Goal: Transaction & Acquisition: Book appointment/travel/reservation

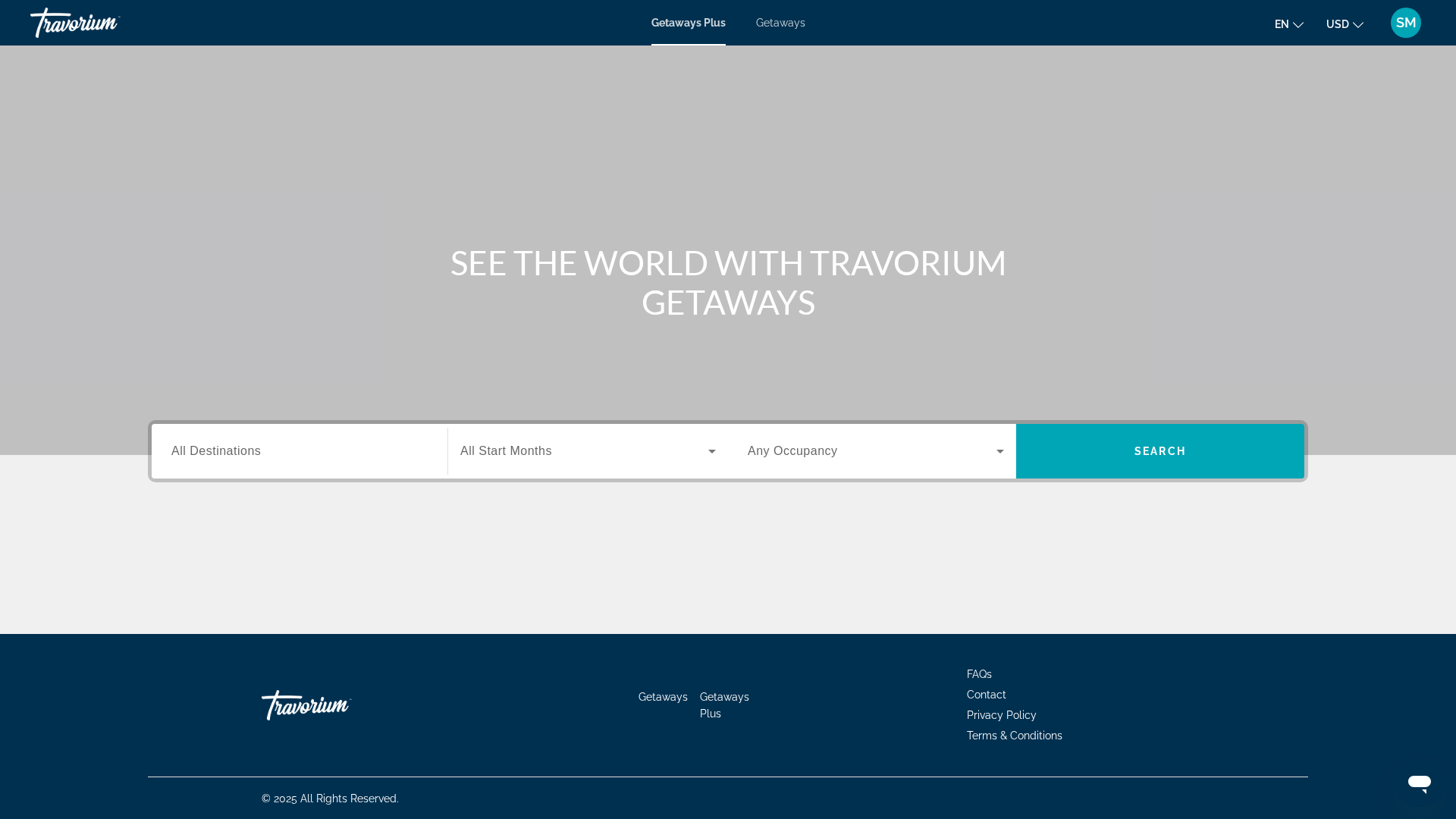
click at [276, 461] on input "Destination All Destinations" at bounding box center [299, 451] width 256 height 18
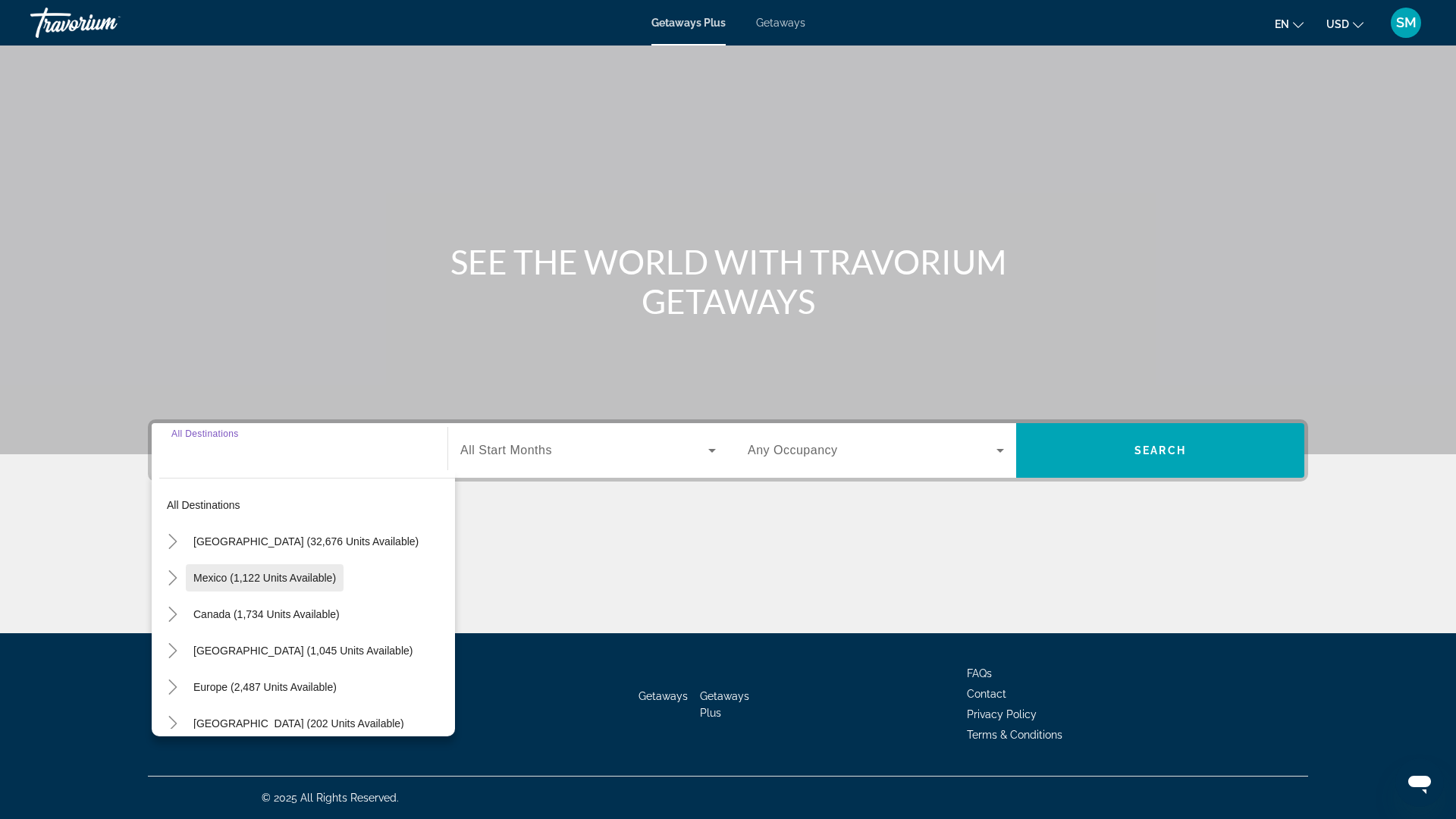
scroll to position [13, 0]
click at [683, 429] on div "Search widget" at bounding box center [587, 450] width 255 height 42
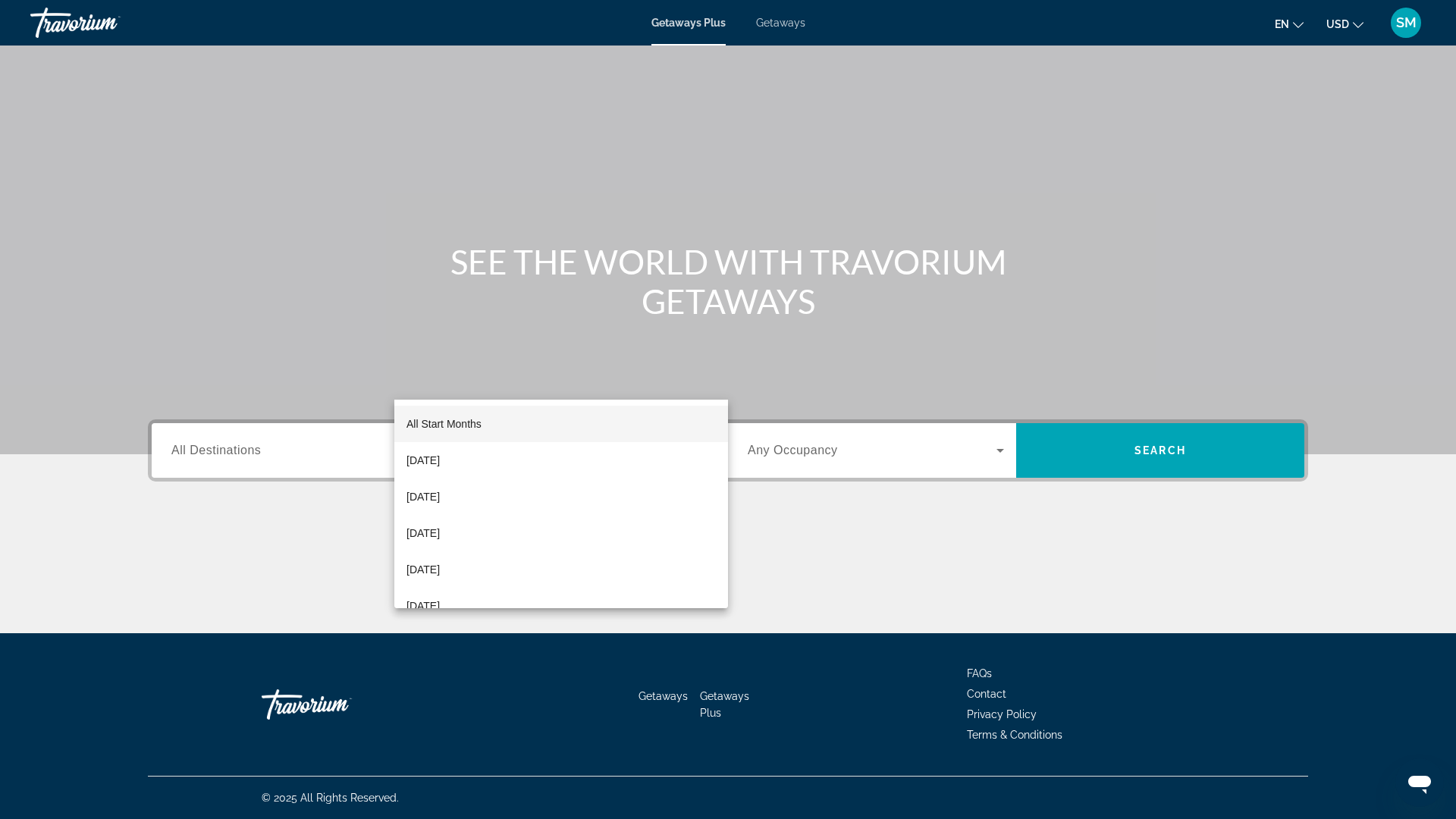
click at [844, 388] on div at bounding box center [728, 409] width 1456 height 819
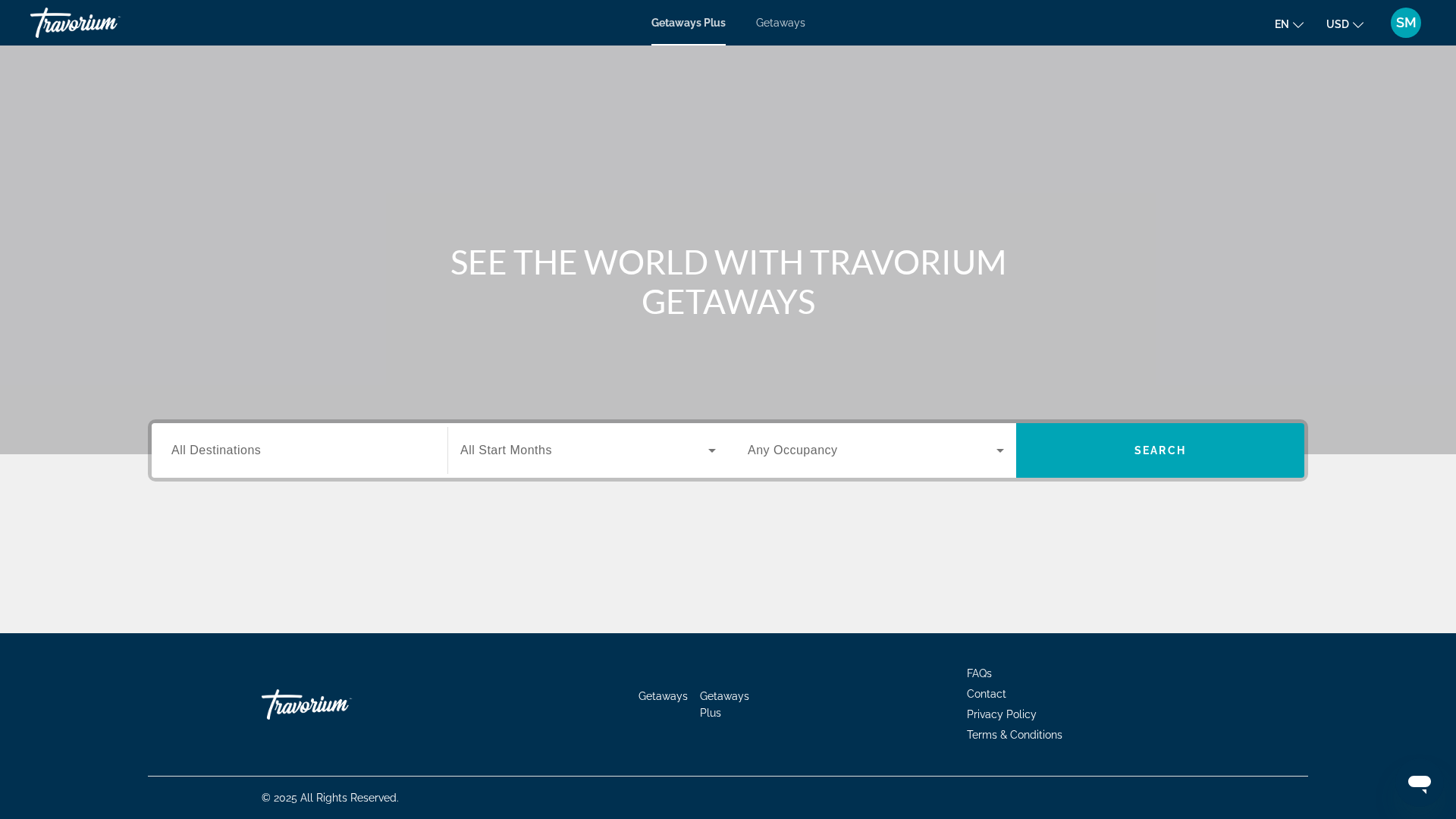
click at [848, 429] on div "Search widget" at bounding box center [876, 450] width 256 height 42
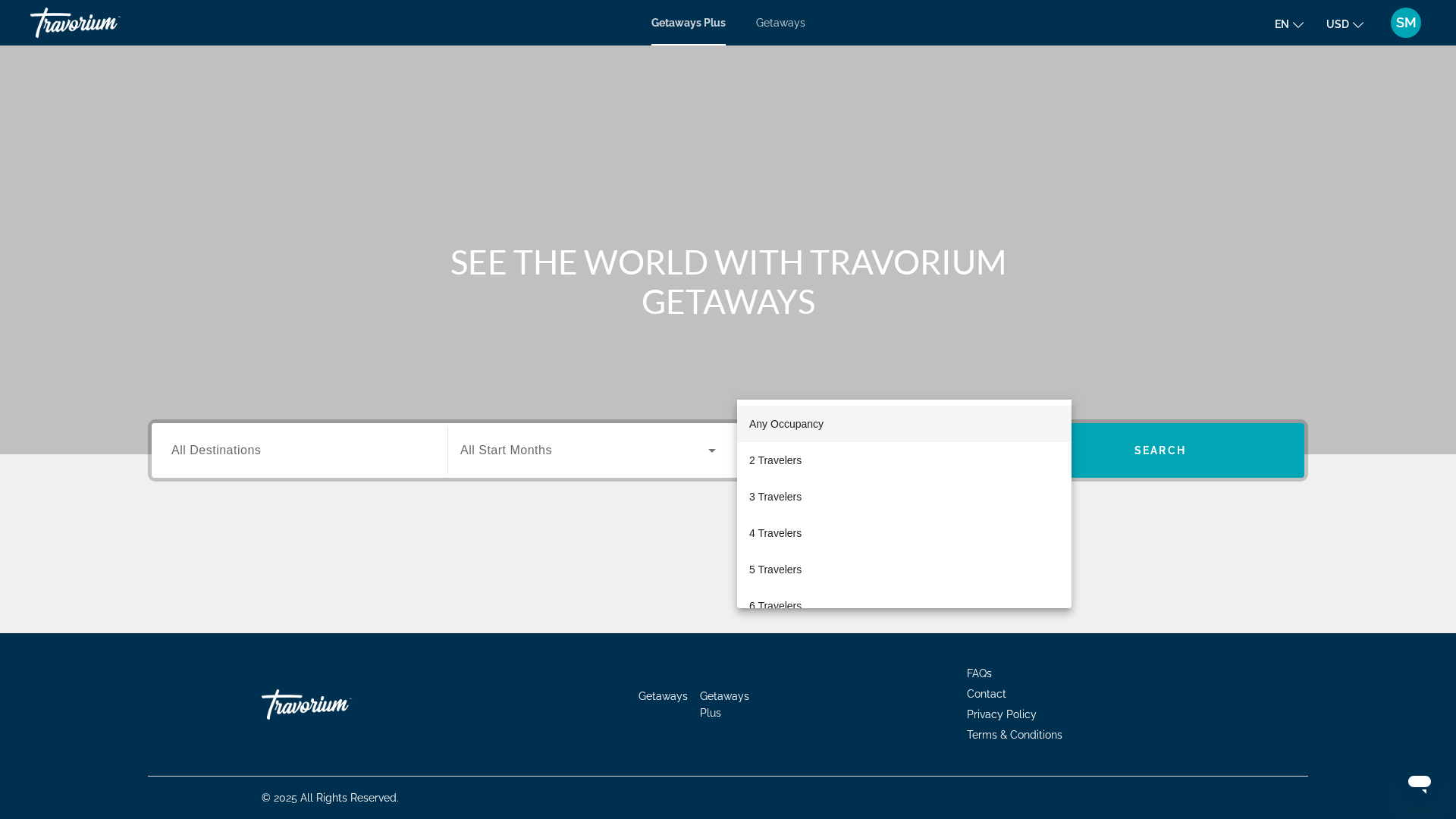
click at [848, 388] on div at bounding box center [728, 409] width 1456 height 819
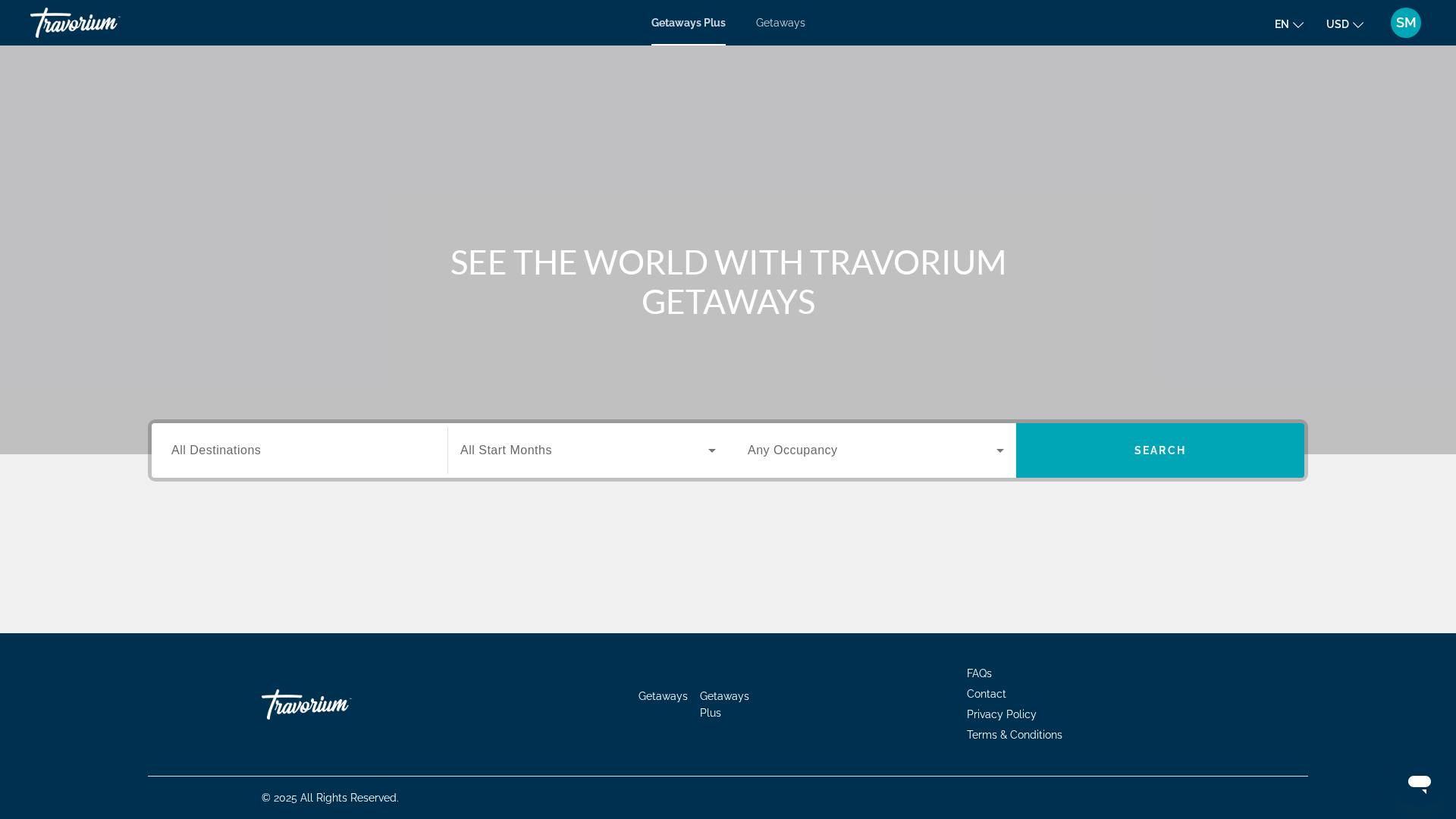
click at [296, 442] on input "Destination All Destinations" at bounding box center [299, 451] width 256 height 18
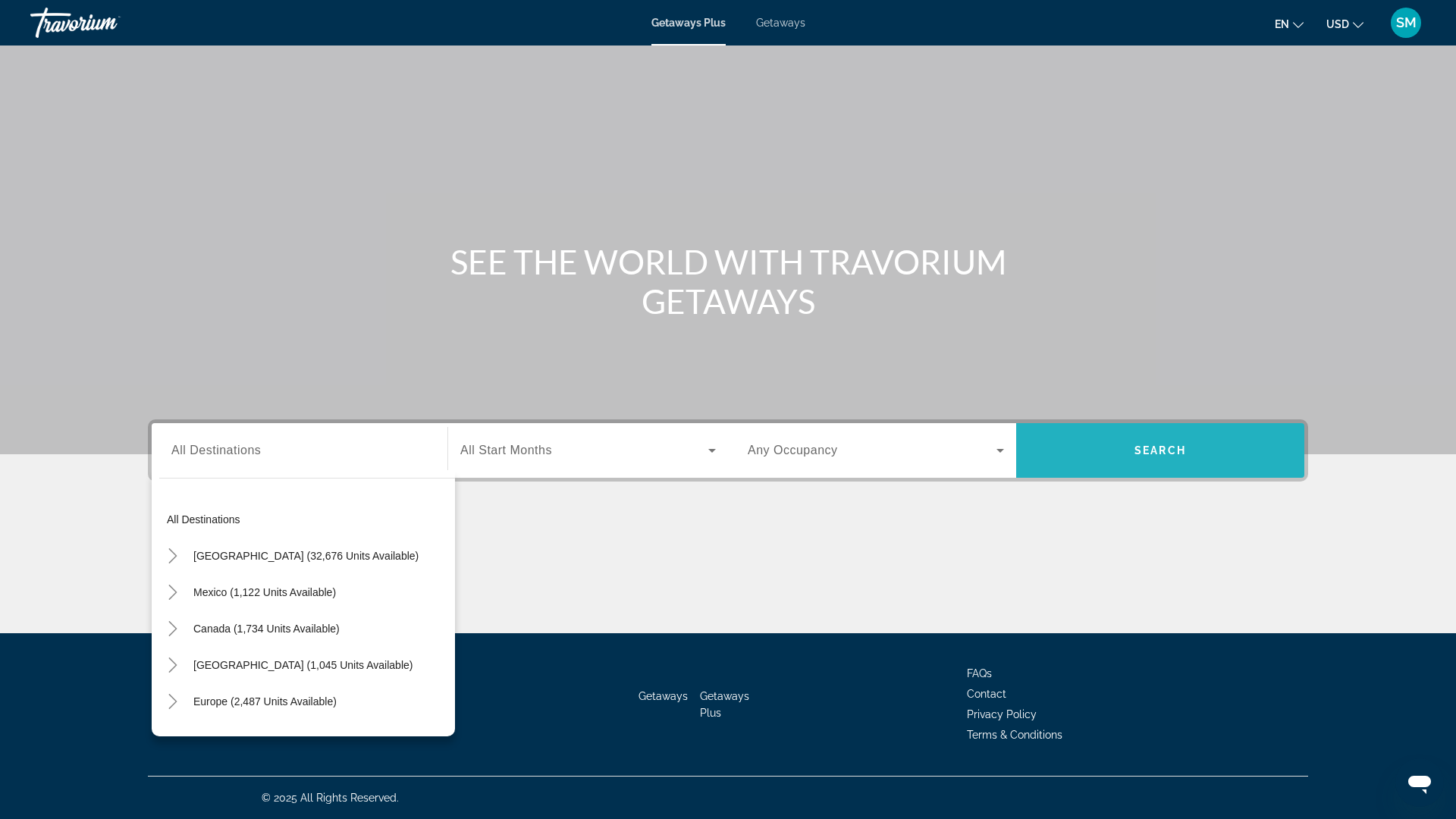
click at [1196, 432] on span "Search widget" at bounding box center [1160, 451] width 288 height 36
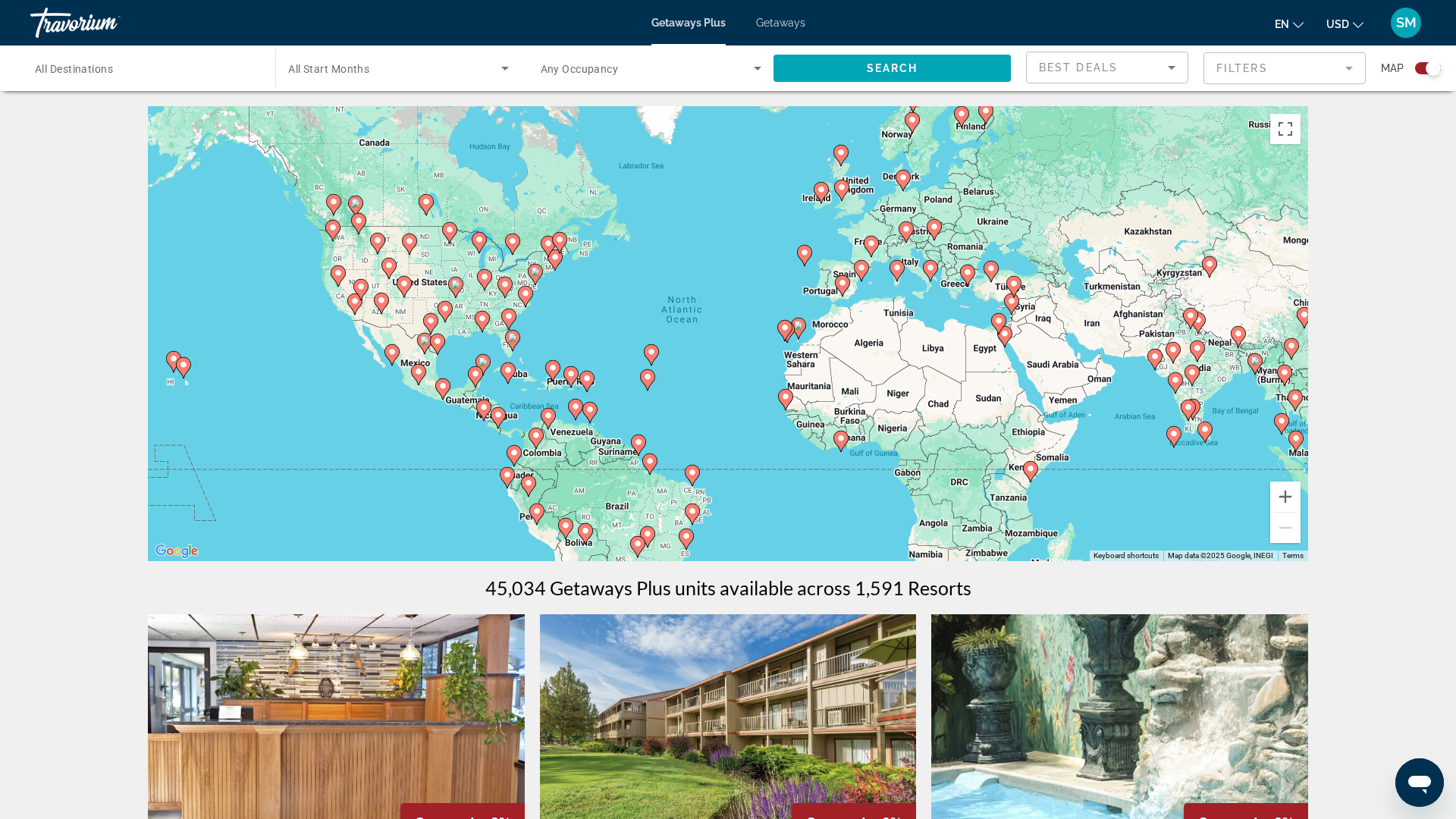
click at [1328, 83] on mat-form-field "Filters" at bounding box center [1285, 67] width 163 height 32
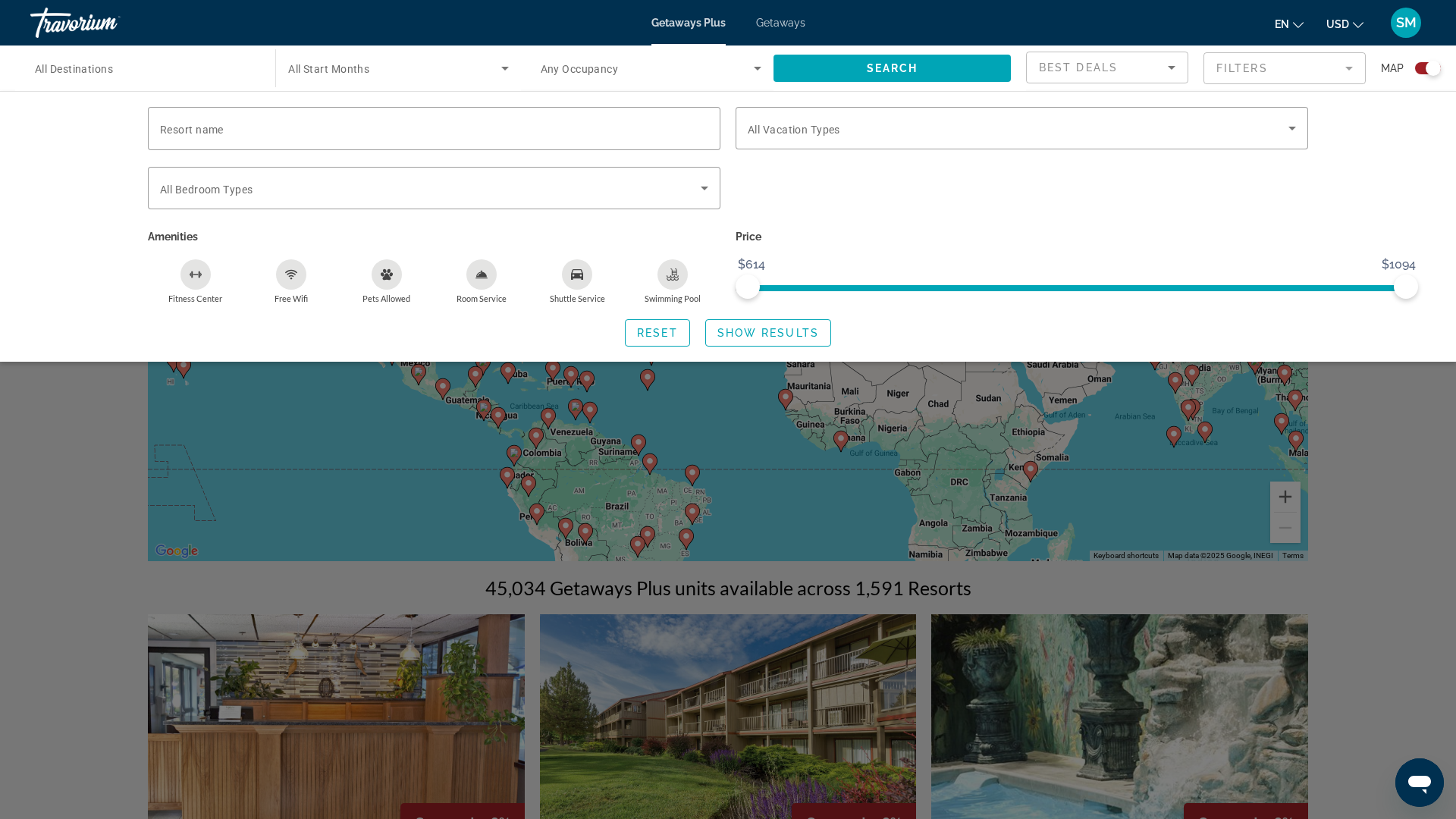
click at [1145, 347] on div "Reset Show Results" at bounding box center [728, 333] width 1160 height 28
click at [1426, 76] on div "Search widget" at bounding box center [1434, 68] width 16 height 16
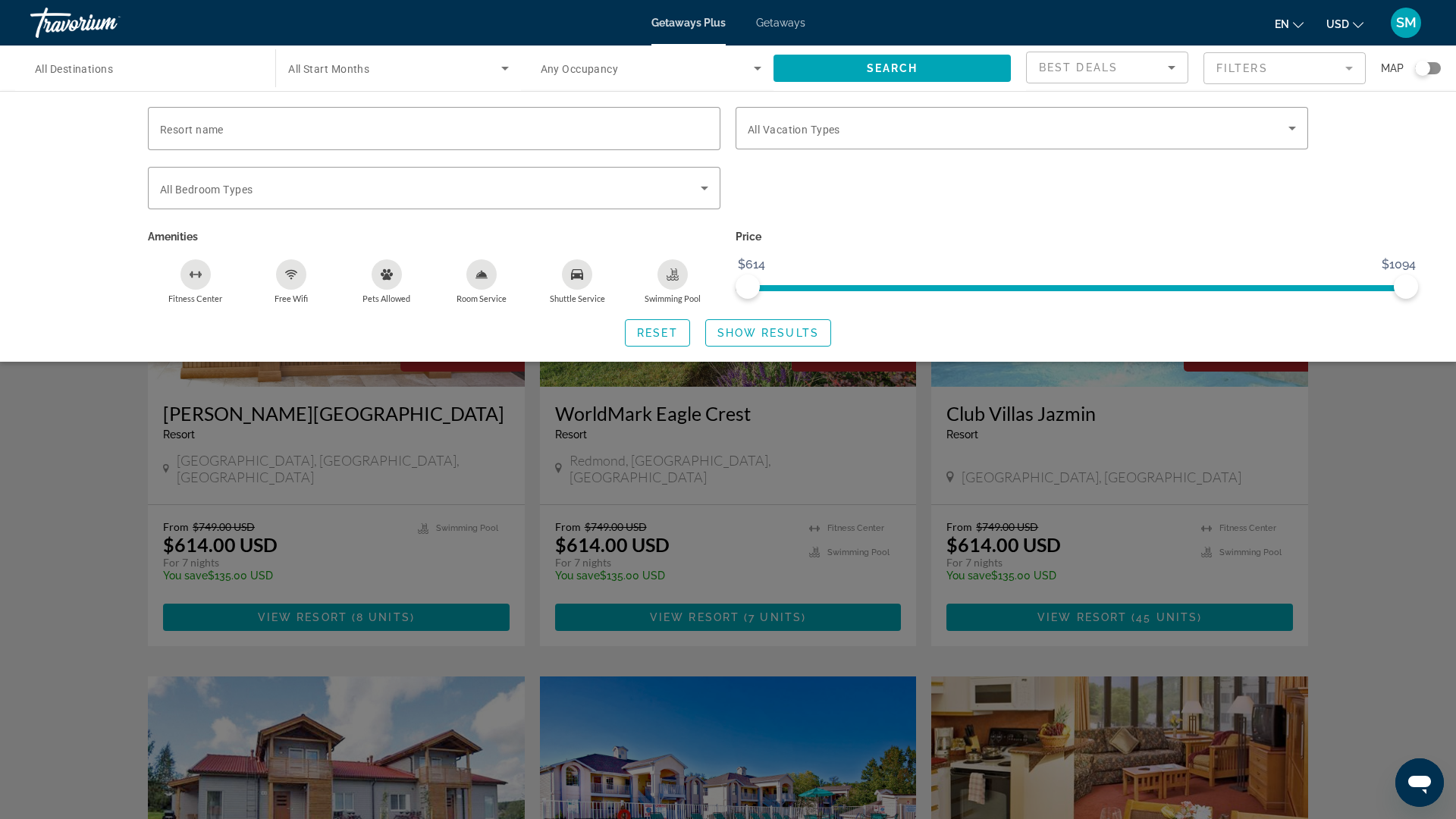
click at [1424, 76] on div "Search widget" at bounding box center [1423, 68] width 16 height 16
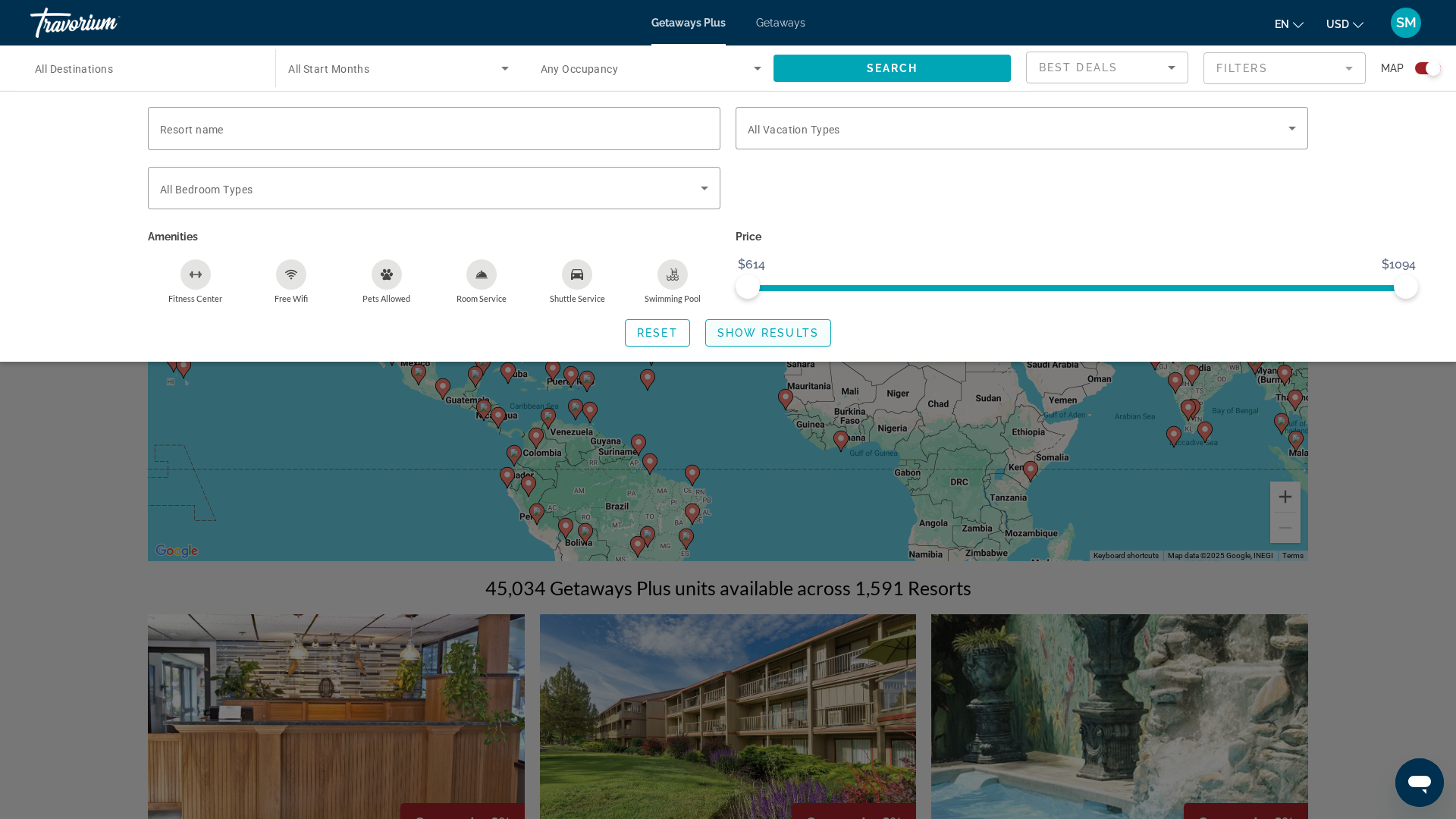
click at [761, 339] on span "Show Results" at bounding box center [767, 333] width 101 height 12
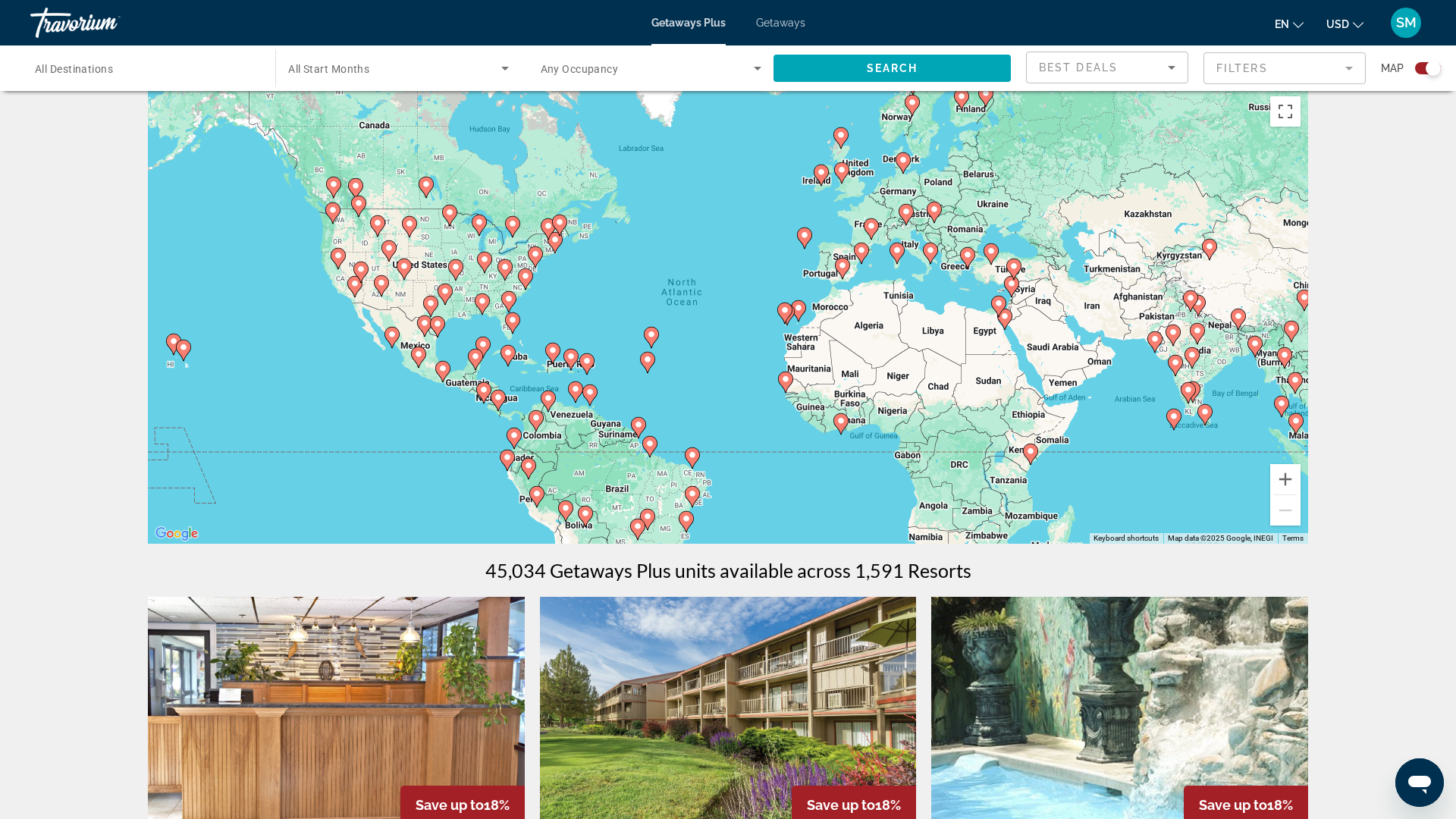
scroll to position [19, 0]
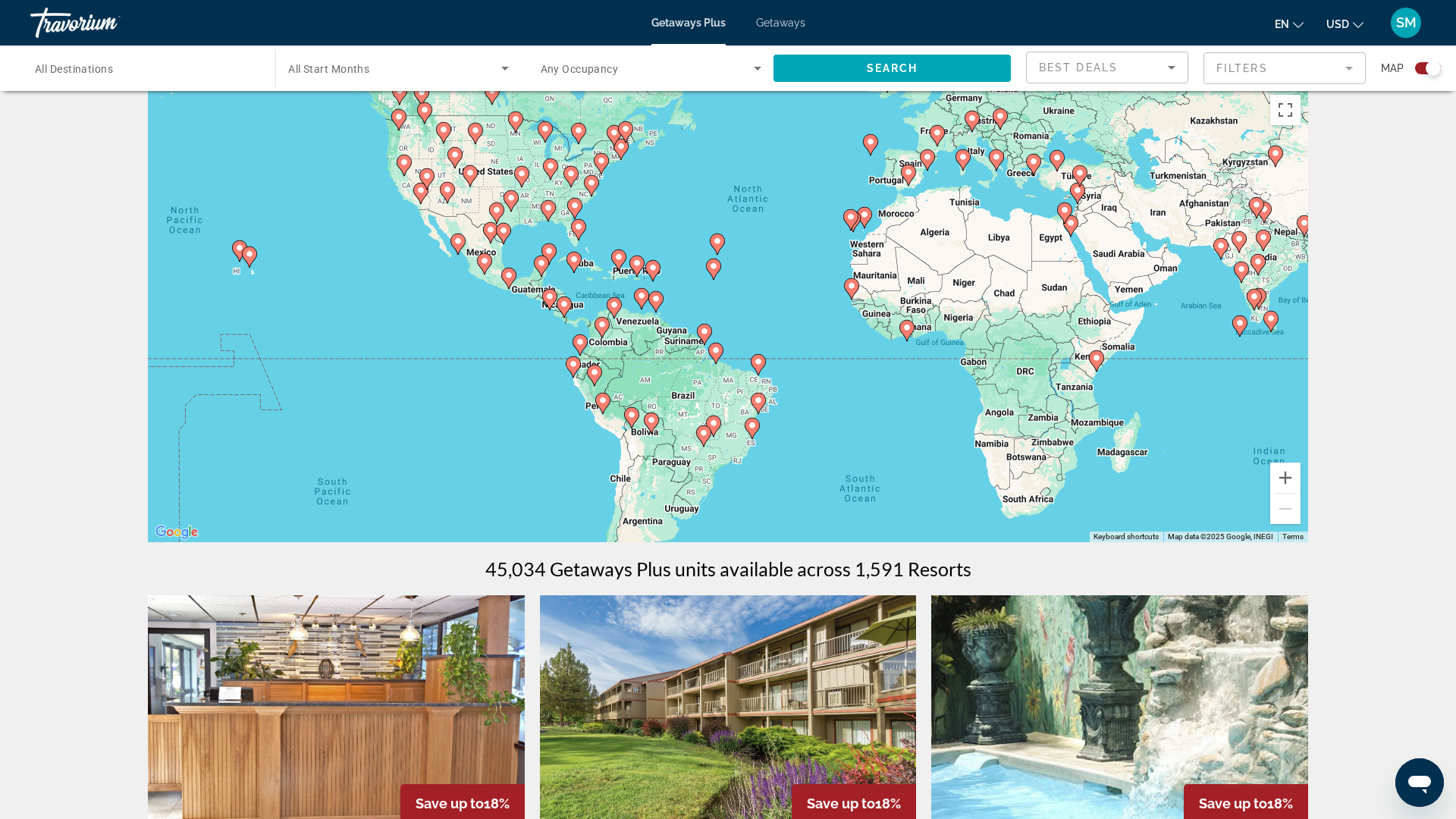
drag, startPoint x: 755, startPoint y: 489, endPoint x: 821, endPoint y: 391, distance: 118.2
click at [821, 392] on div "To activate drag with keyboard, press Alt + Enter. Once in keyboard drag state,…" at bounding box center [728, 315] width 1160 height 455
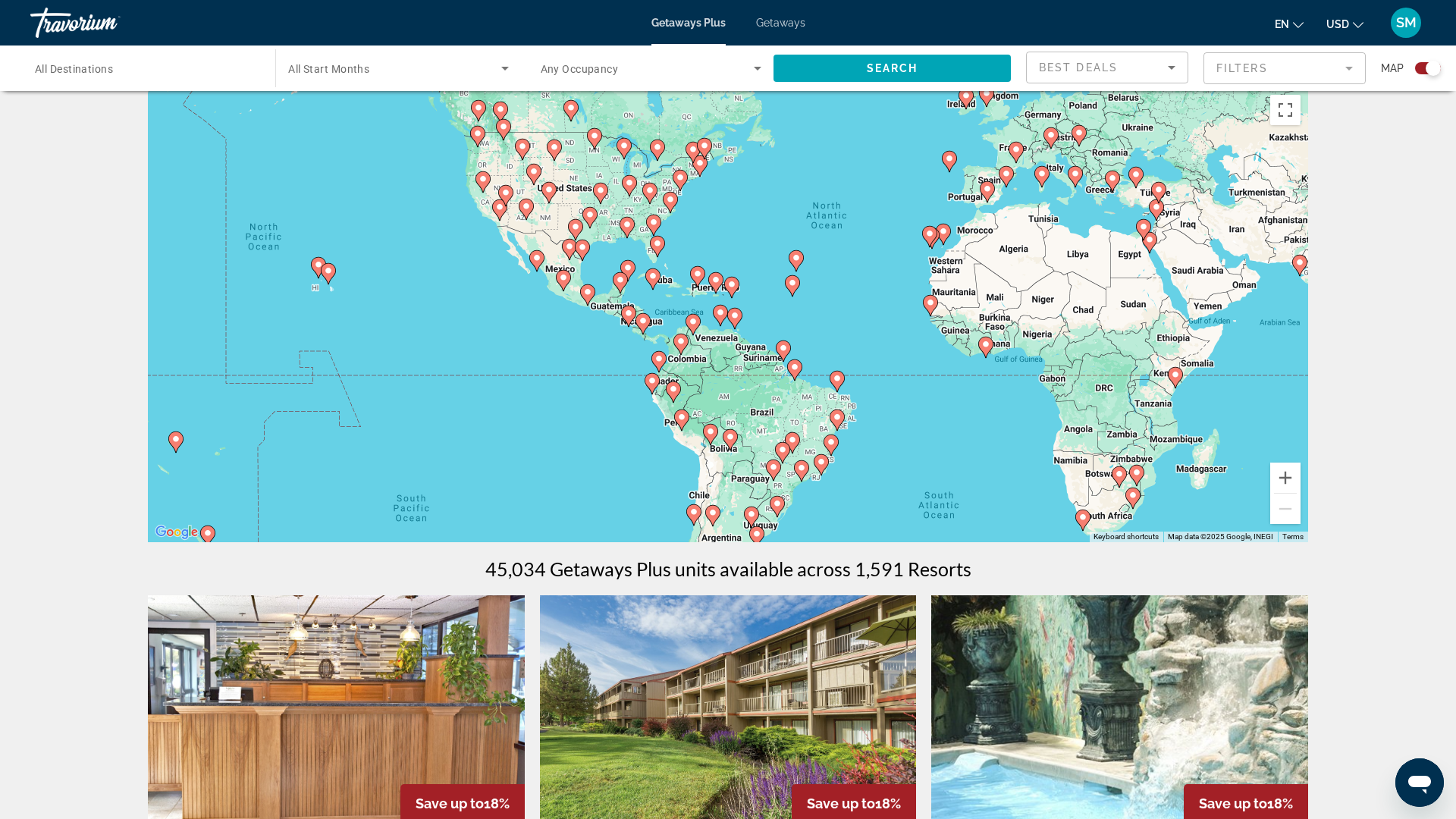
drag, startPoint x: 821, startPoint y: 391, endPoint x: 904, endPoint y: 408, distance: 84.7
click at [904, 409] on div "To activate drag with keyboard, press Alt + Enter. Once in keyboard drag state,…" at bounding box center [728, 315] width 1160 height 455
click at [1300, 493] on button "Zoom in" at bounding box center [1285, 477] width 30 height 30
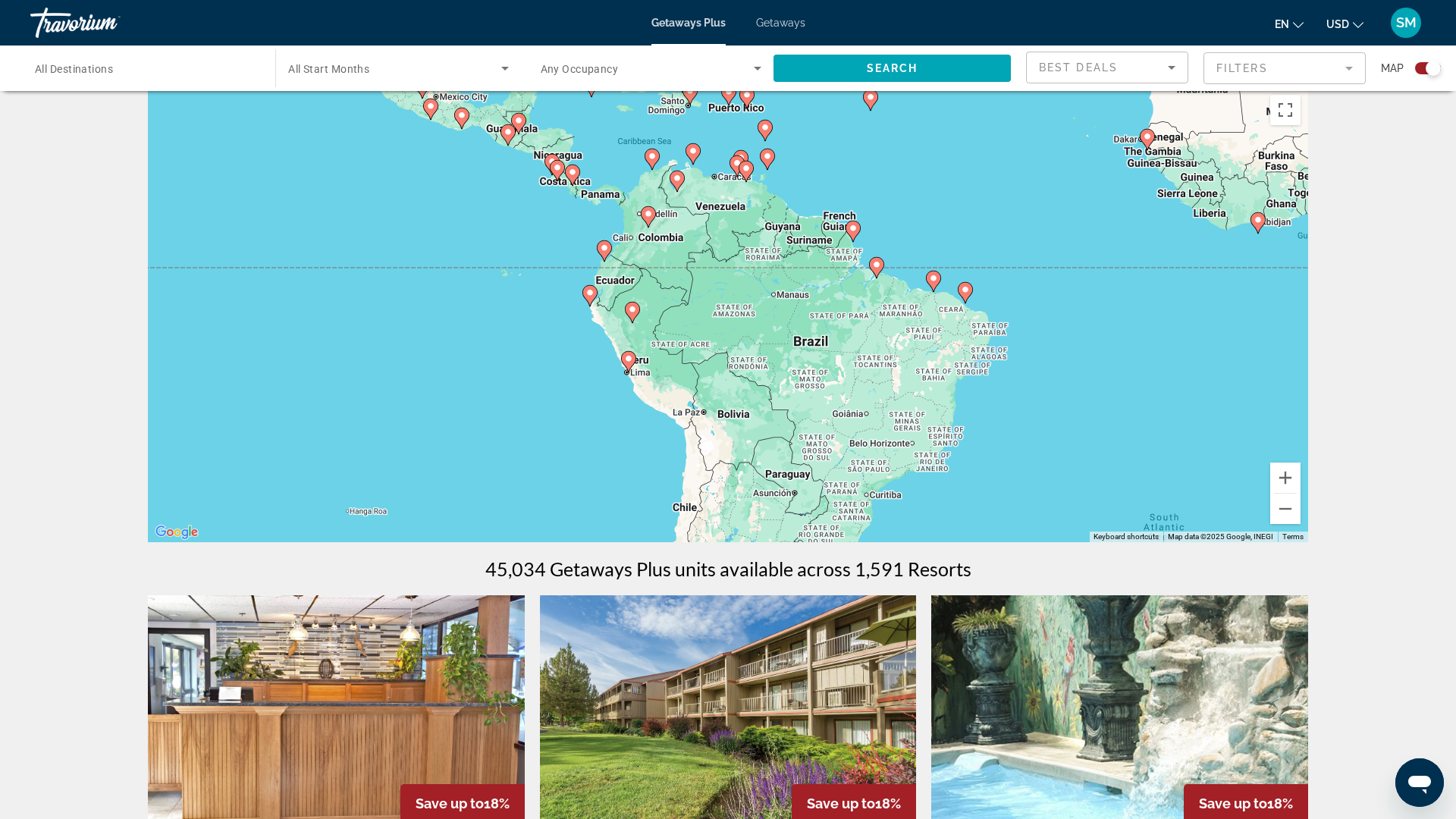
drag, startPoint x: 749, startPoint y: 474, endPoint x: 765, endPoint y: 305, distance: 169.8
click at [765, 305] on div "To activate drag with keyboard, press Alt + Enter. Once in keyboard drag state,…" at bounding box center [728, 315] width 1160 height 455
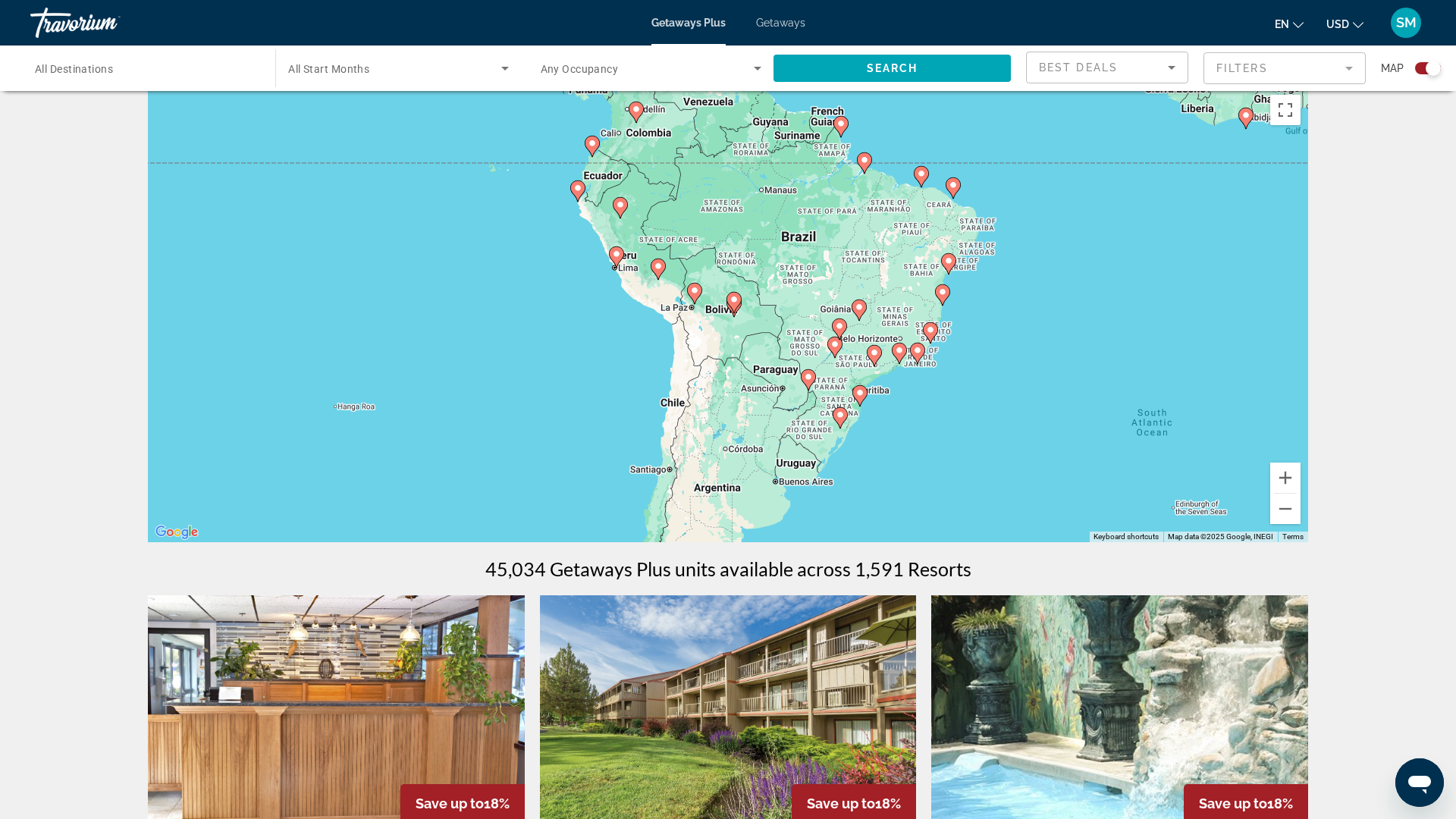
drag, startPoint x: 764, startPoint y: 511, endPoint x: 750, endPoint y: 396, distance: 115.8
click at [750, 396] on div "To activate drag with keyboard, press Alt + Enter. Once in keyboard drag state,…" at bounding box center [728, 315] width 1160 height 455
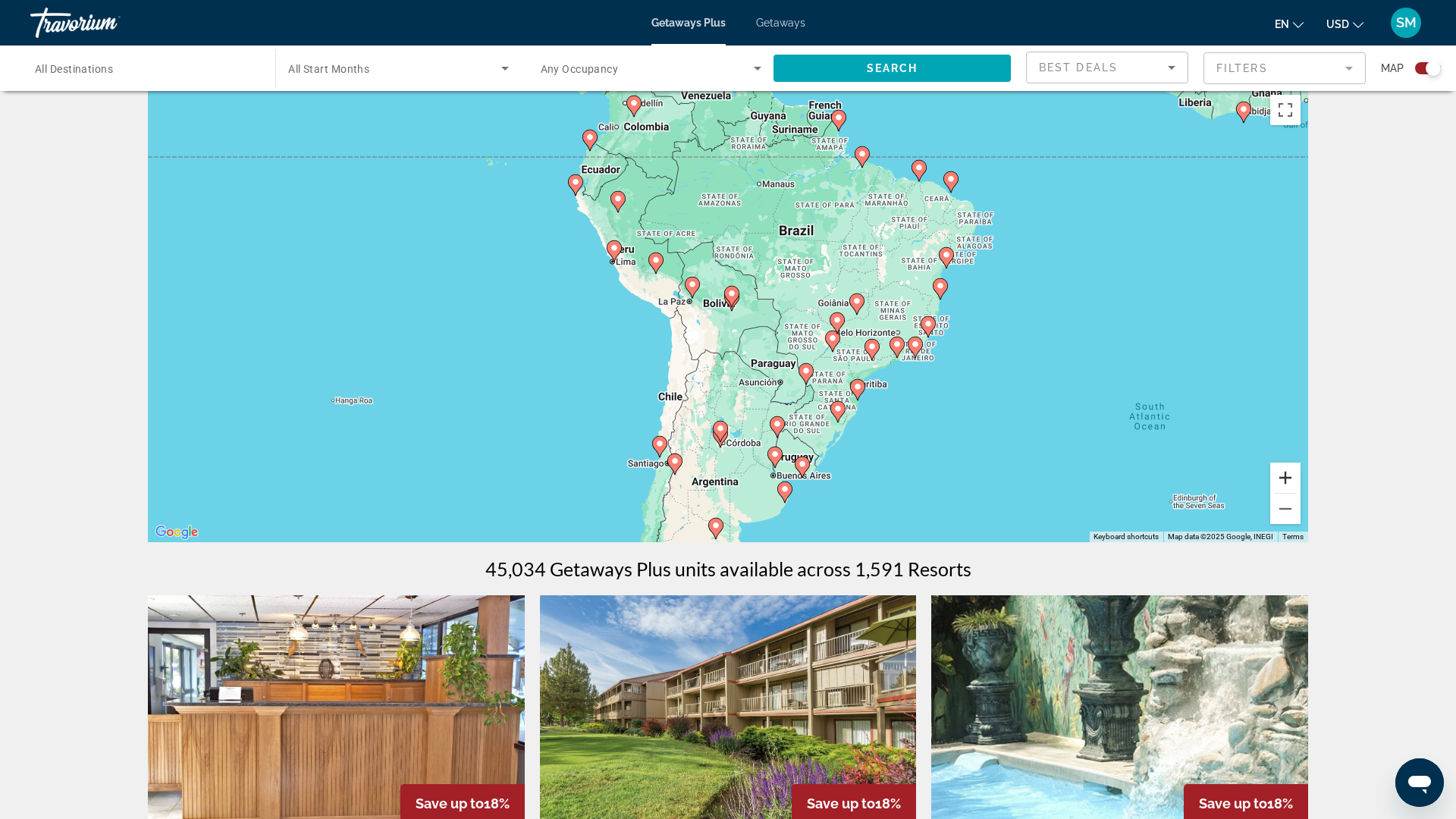
click at [1300, 493] on button "Zoom in" at bounding box center [1285, 477] width 30 height 30
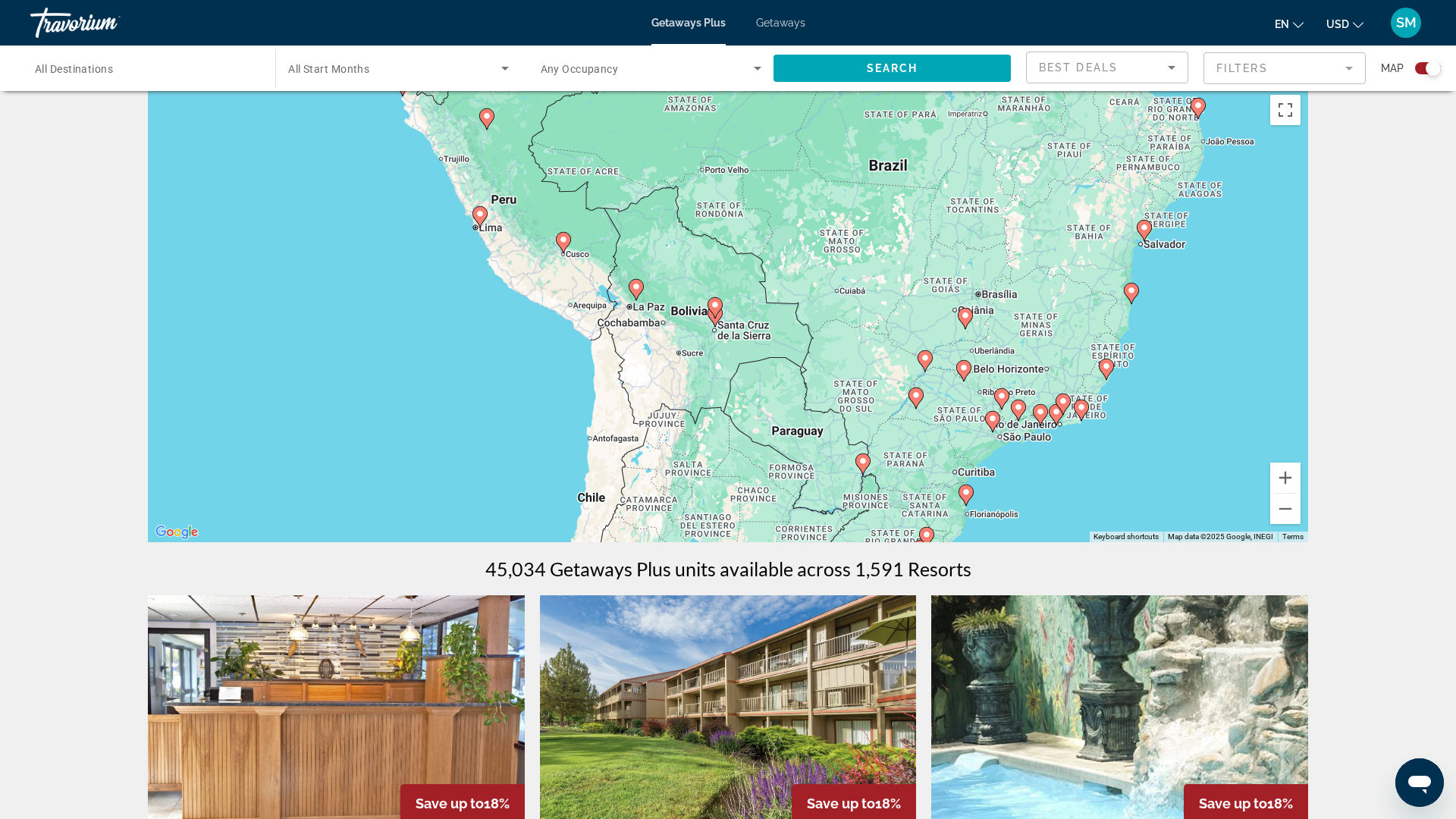
drag, startPoint x: 952, startPoint y: 464, endPoint x: 927, endPoint y: 489, distance: 35.4
click at [927, 489] on div "To activate drag with keyboard, press Alt + Enter. Once in keyboard drag state,…" at bounding box center [728, 315] width 1160 height 455
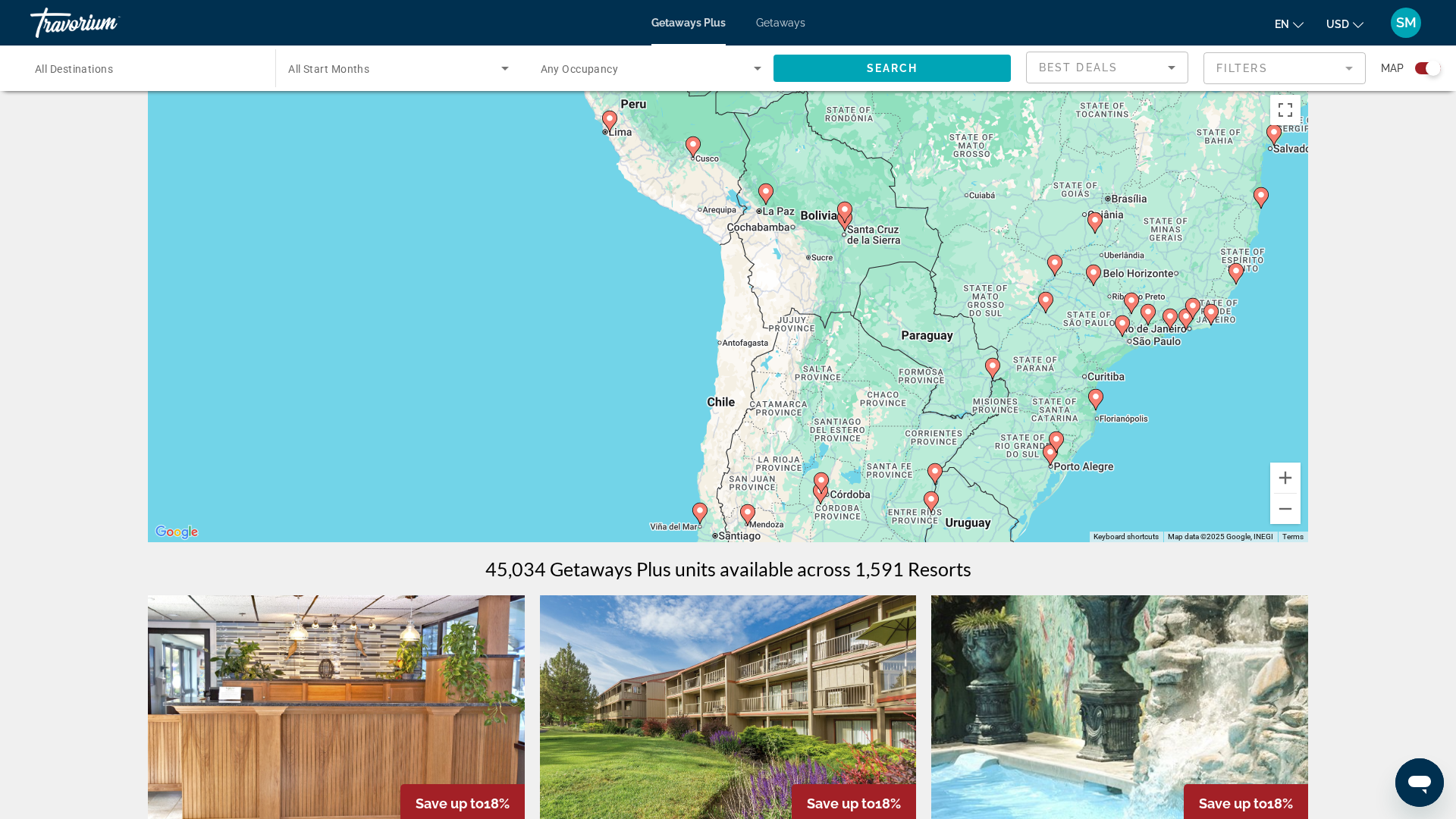
drag, startPoint x: 788, startPoint y: 355, endPoint x: 930, endPoint y: 193, distance: 215.4
click at [930, 193] on div "To activate drag with keyboard, press Alt + Enter. Once in keyboard drag state,…" at bounding box center [728, 315] width 1160 height 455
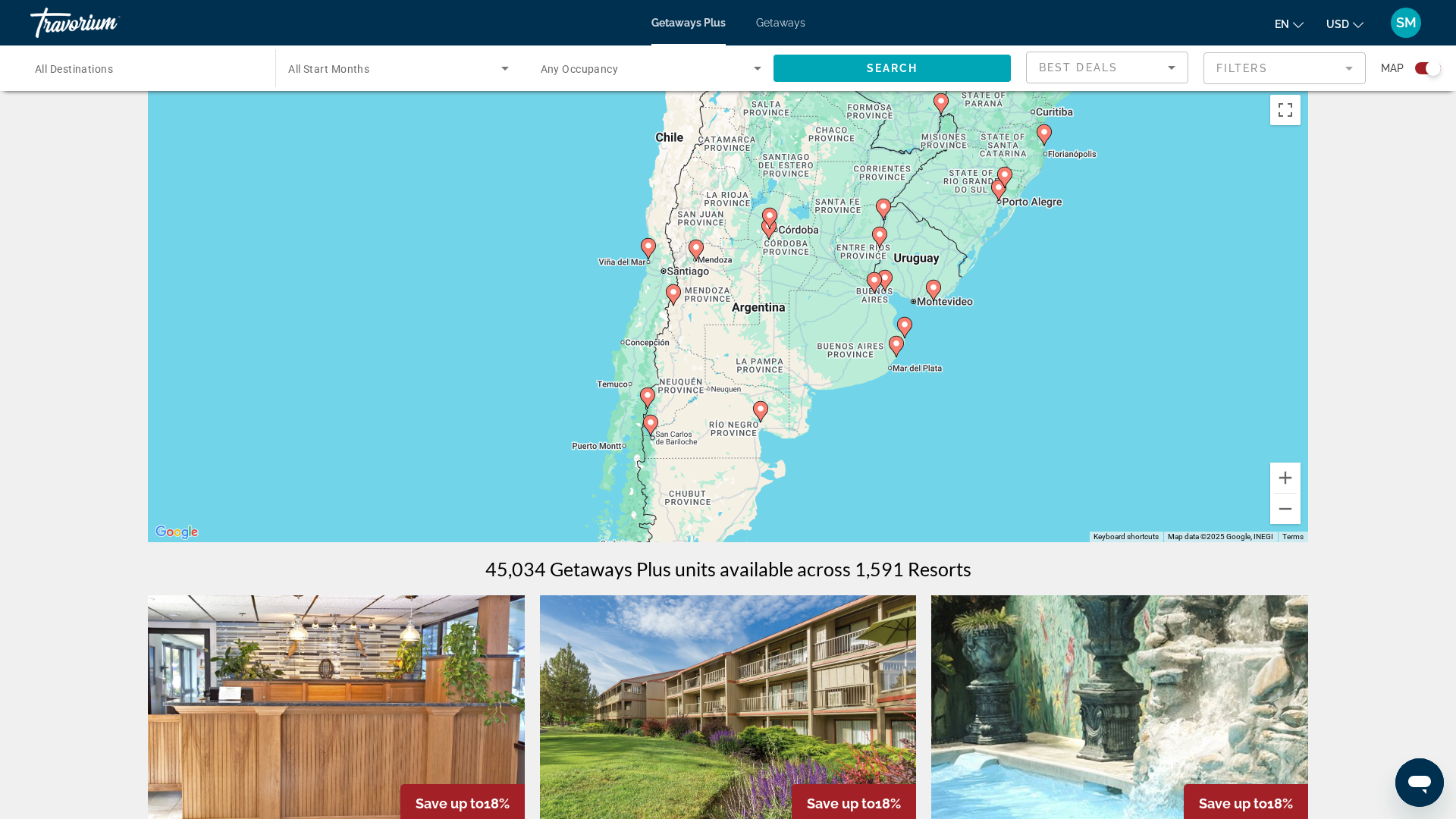
drag, startPoint x: 915, startPoint y: 418, endPoint x: 856, endPoint y: 206, distance: 220.1
click at [856, 206] on div "To activate drag with keyboard, press Alt + Enter. Once in keyboard drag state,…" at bounding box center [728, 315] width 1160 height 455
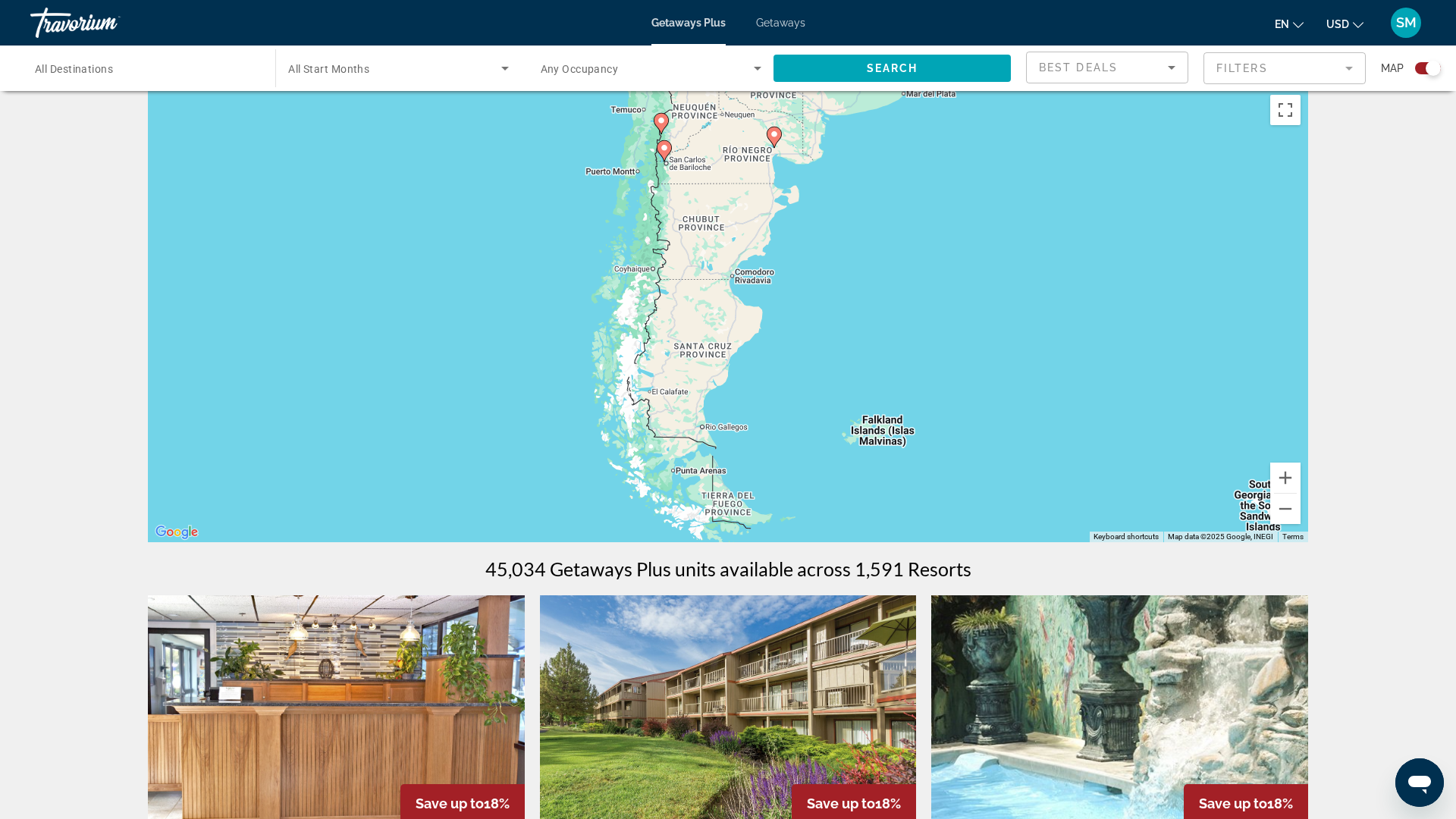
drag, startPoint x: 767, startPoint y: 492, endPoint x: 781, endPoint y: 216, distance: 276.4
click at [781, 216] on div "To activate drag with keyboard, press Alt + Enter. Once in keyboard drag state,…" at bounding box center [728, 315] width 1160 height 455
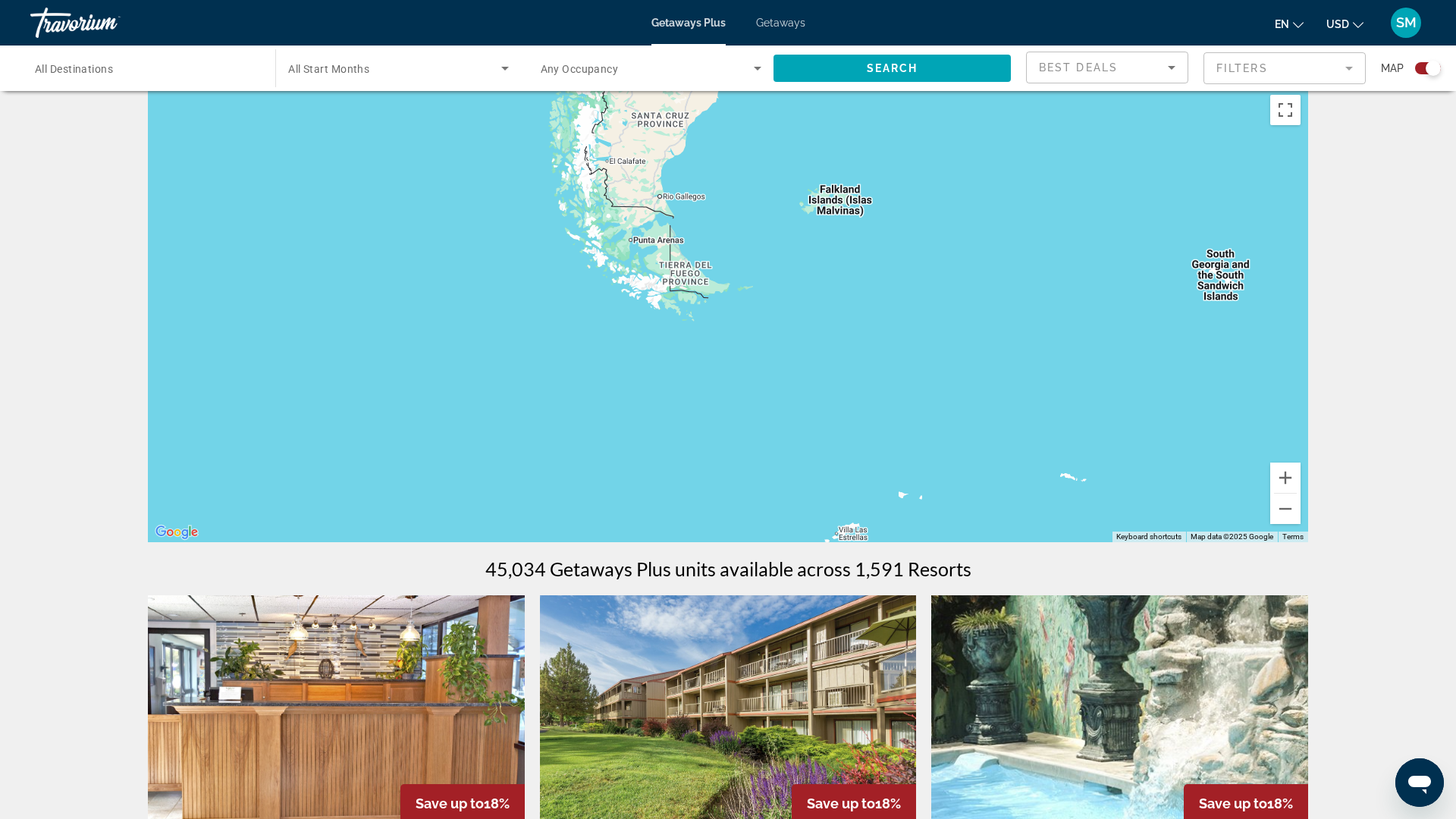
drag, startPoint x: 724, startPoint y: 478, endPoint x: 681, endPoint y: 243, distance: 238.9
click at [681, 243] on div "To activate drag with keyboard, press Alt + Enter. Once in keyboard drag state,…" at bounding box center [728, 315] width 1160 height 455
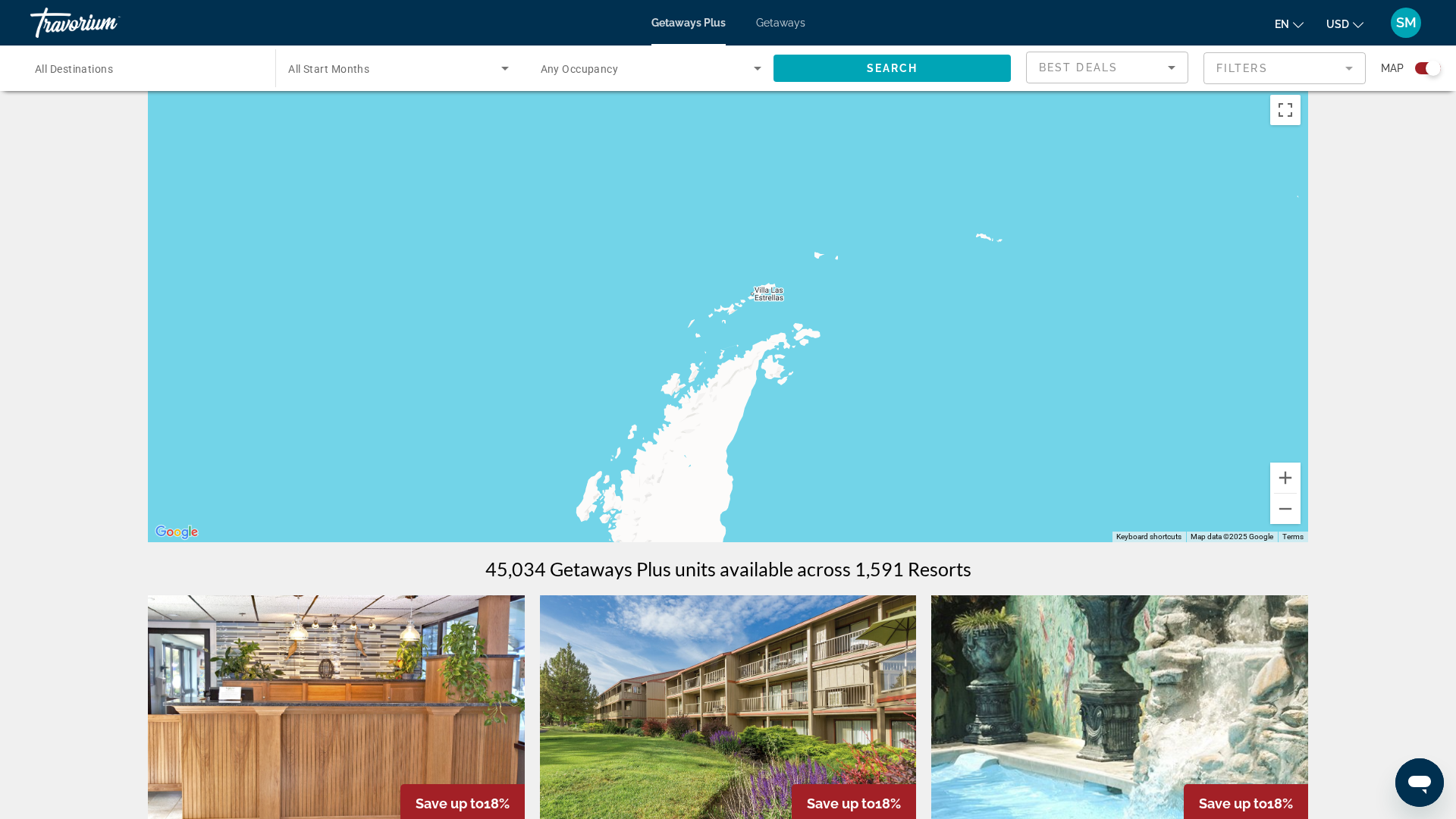
drag, startPoint x: 824, startPoint y: 432, endPoint x: 738, endPoint y: 184, distance: 262.5
click at [738, 184] on div "Main content" at bounding box center [728, 315] width 1160 height 455
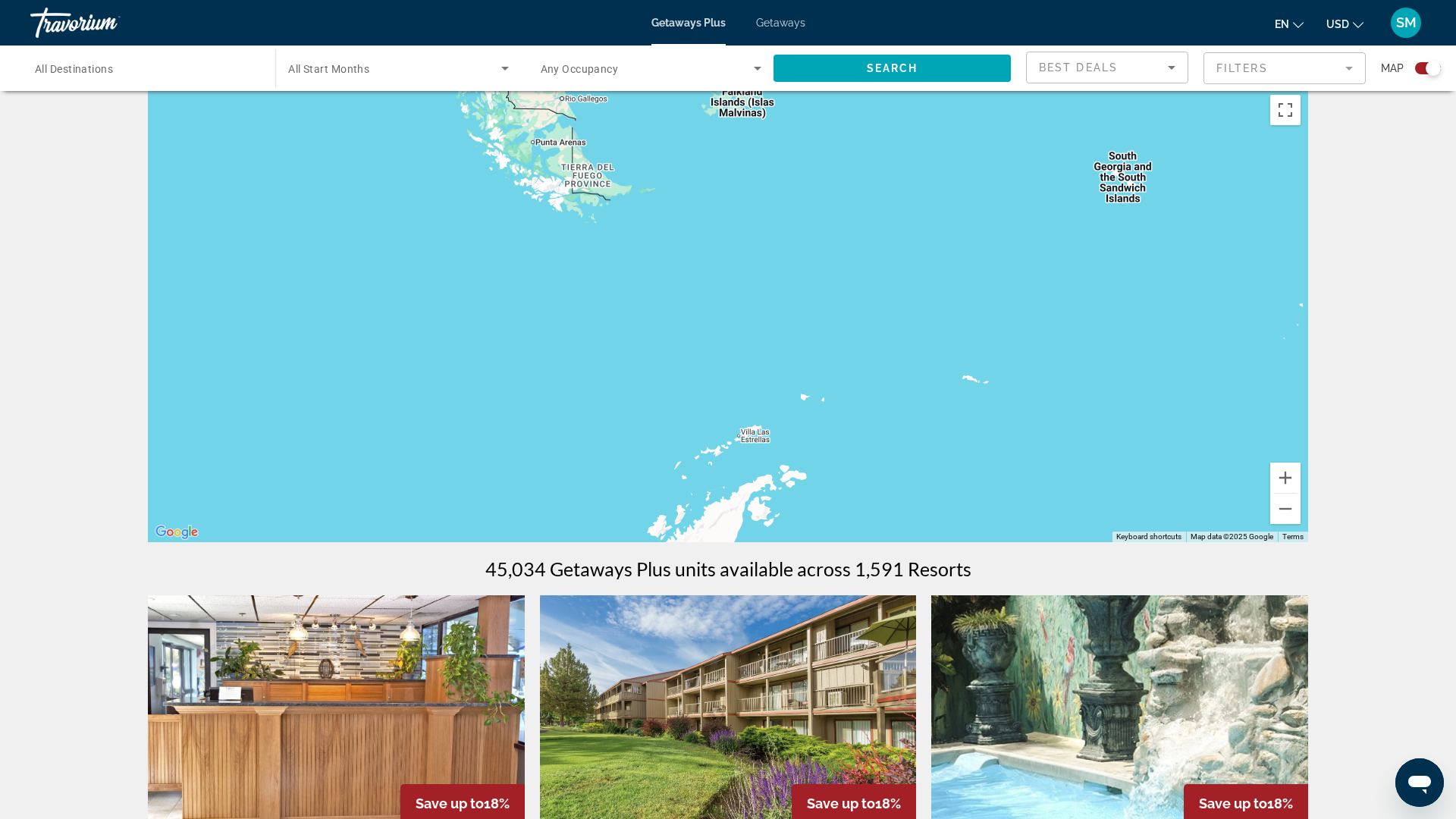
drag, startPoint x: 715, startPoint y: 450, endPoint x: 701, endPoint y: 646, distance: 196.5
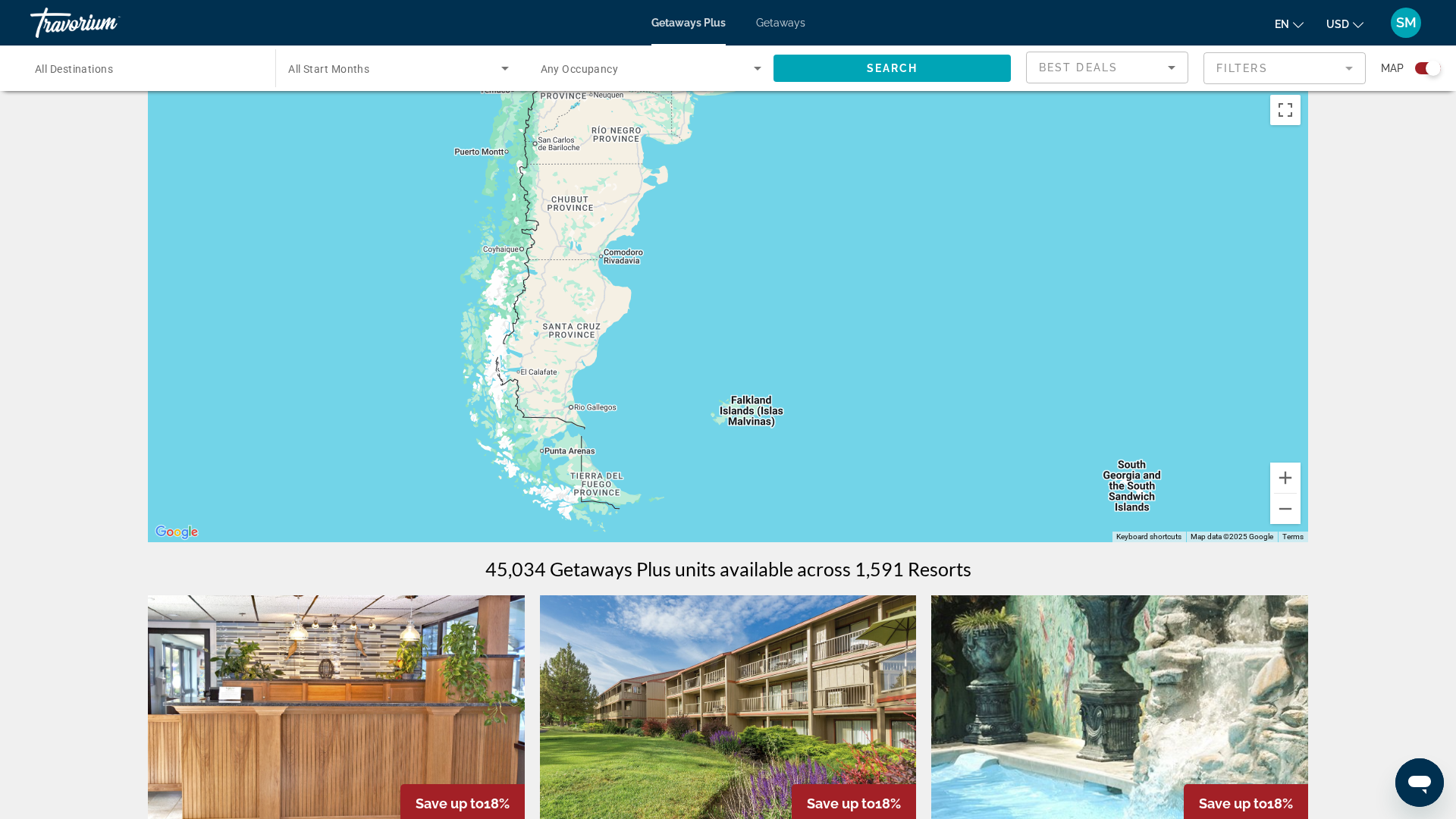
drag, startPoint x: 561, startPoint y: 272, endPoint x: 582, endPoint y: 545, distance: 273.8
click at [582, 542] on div "Main content" at bounding box center [728, 315] width 1160 height 455
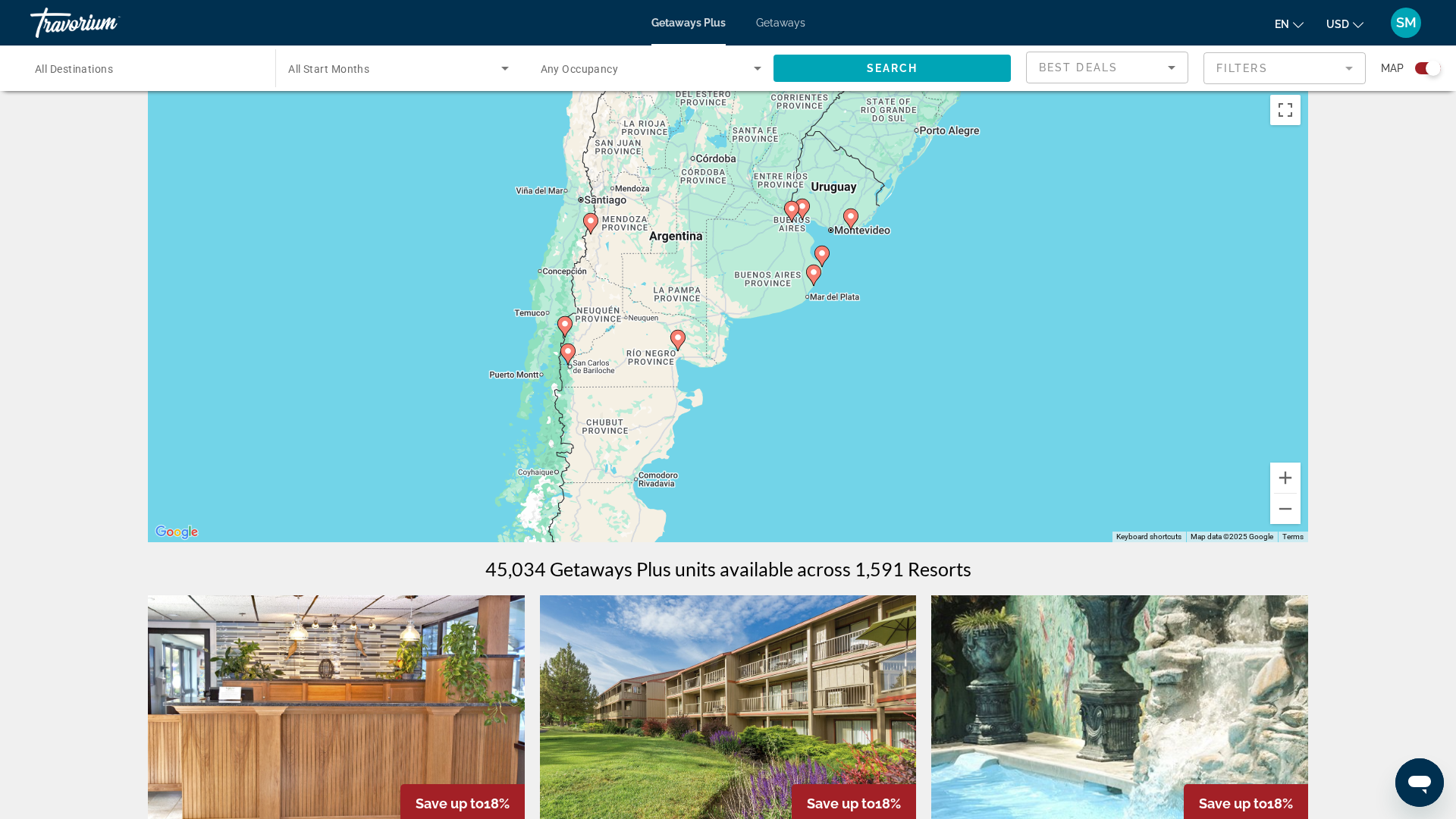
drag, startPoint x: 587, startPoint y: 351, endPoint x: 612, endPoint y: 538, distance: 188.7
click at [612, 538] on div "To activate drag with keyboard, press Alt + Enter. Once in keyboard drag state,…" at bounding box center [728, 315] width 1160 height 455
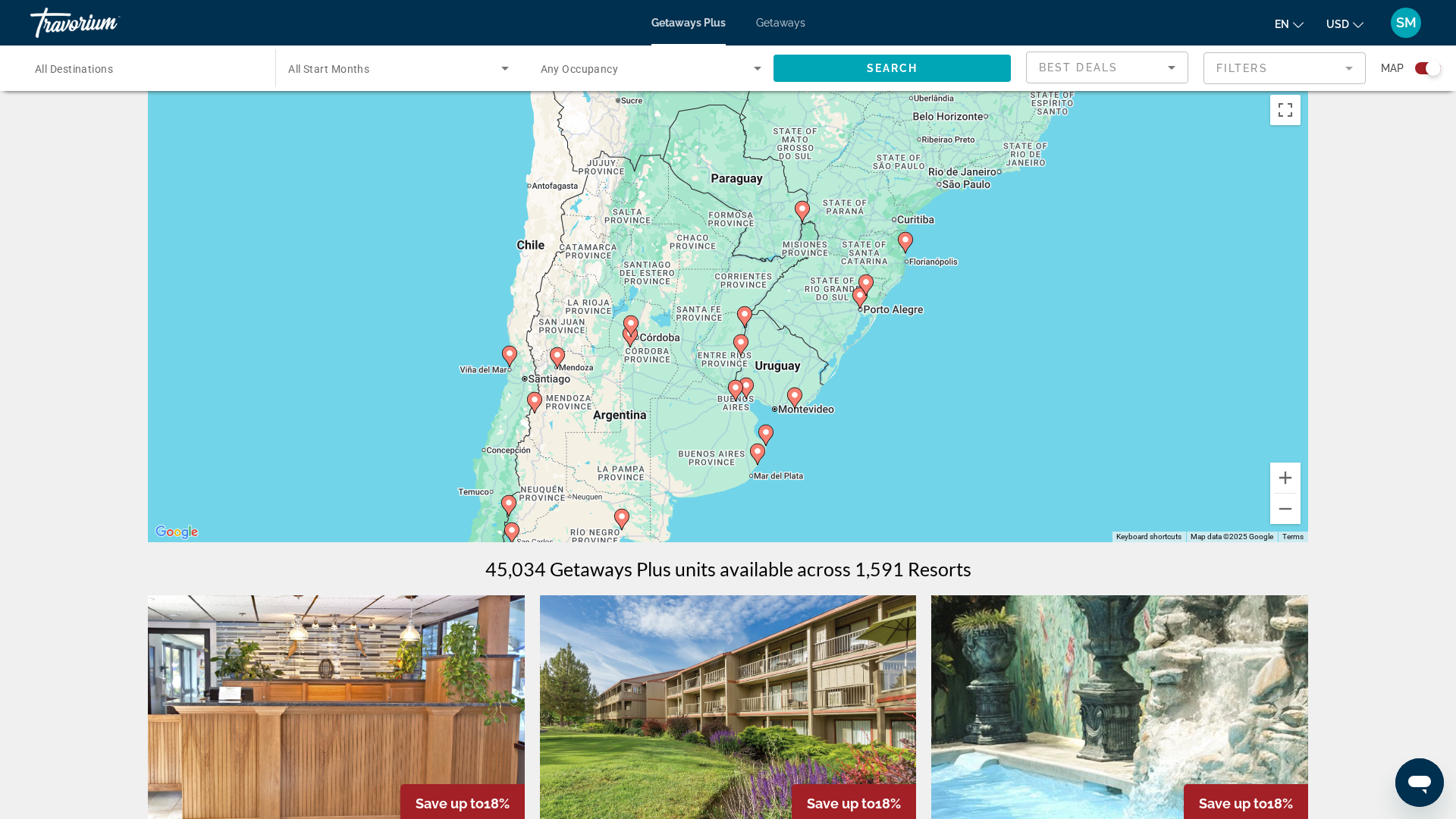
drag, startPoint x: 721, startPoint y: 299, endPoint x: 663, endPoint y: 482, distance: 192.0
click at [663, 482] on div "To activate drag with keyboard, press Alt + Enter. Once in keyboard drag state,…" at bounding box center [728, 315] width 1160 height 455
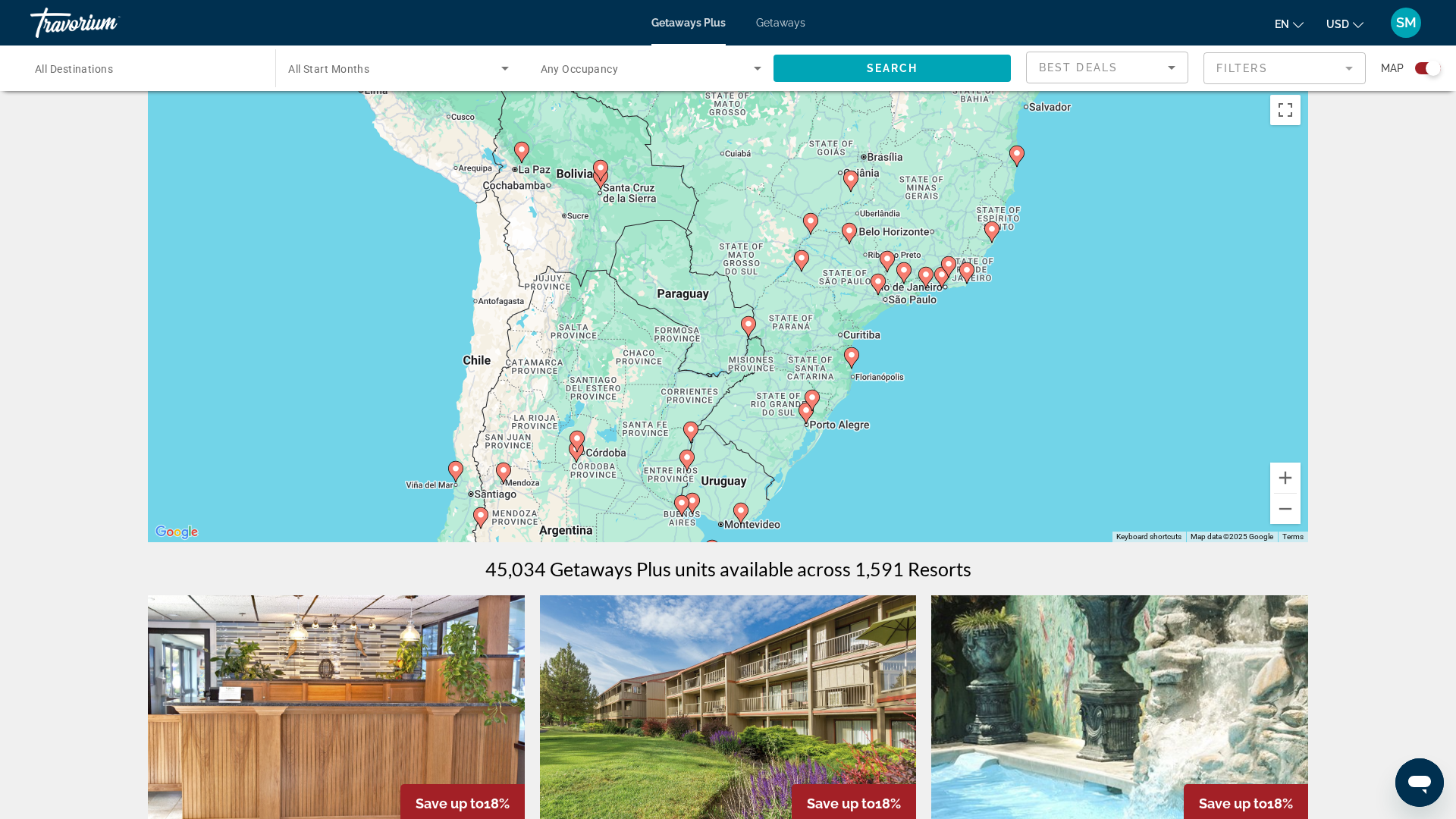
drag, startPoint x: 838, startPoint y: 291, endPoint x: 784, endPoint y: 407, distance: 128.0
click at [784, 407] on div "To activate drag with keyboard, press Alt + Enter. Once in keyboard drag state,…" at bounding box center [728, 315] width 1160 height 455
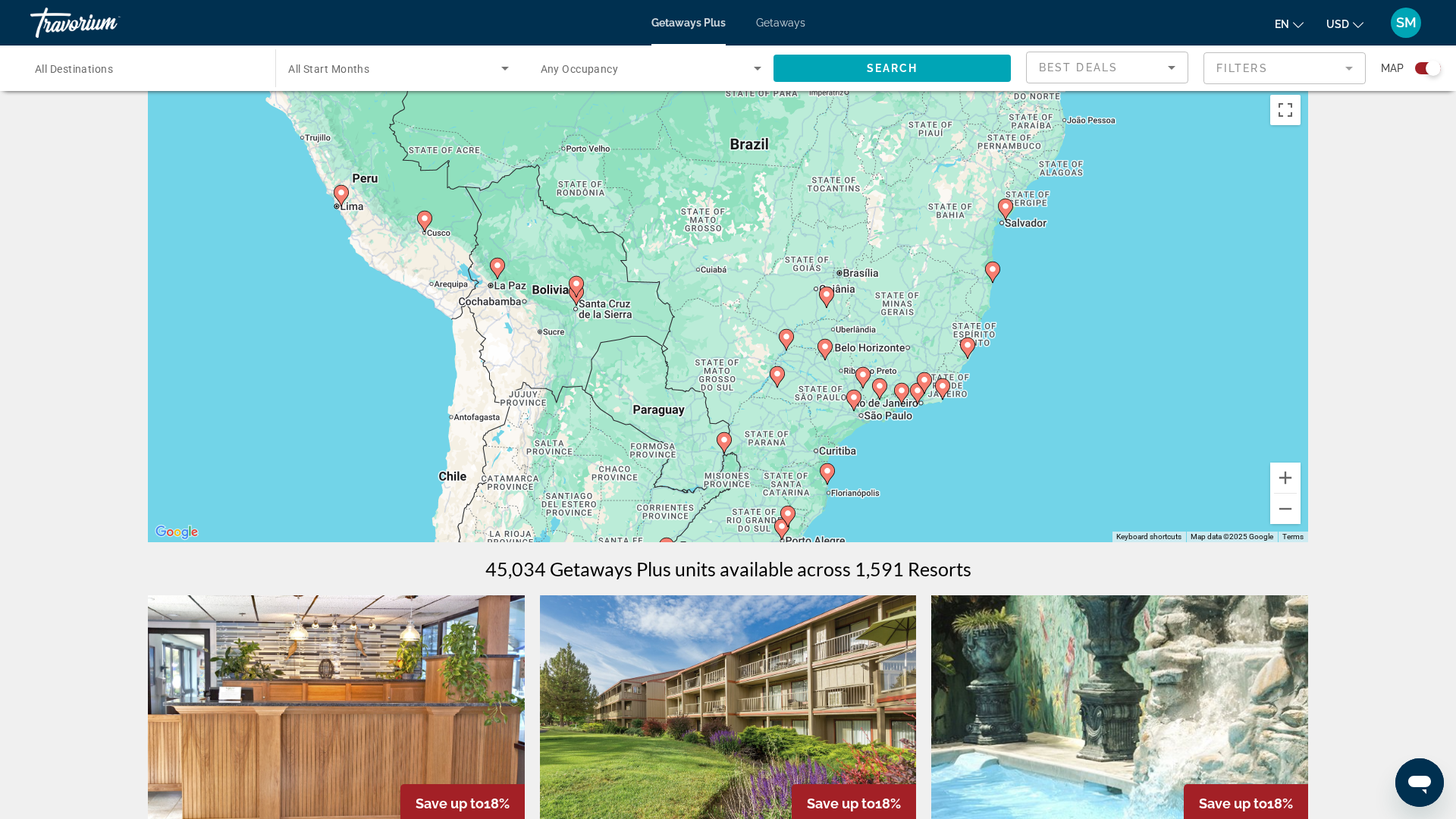
drag, startPoint x: 848, startPoint y: 289, endPoint x: 819, endPoint y: 428, distance: 142.0
click at [819, 429] on div "To activate drag with keyboard, press Alt + Enter. Once in keyboard drag state,…" at bounding box center [728, 315] width 1160 height 455
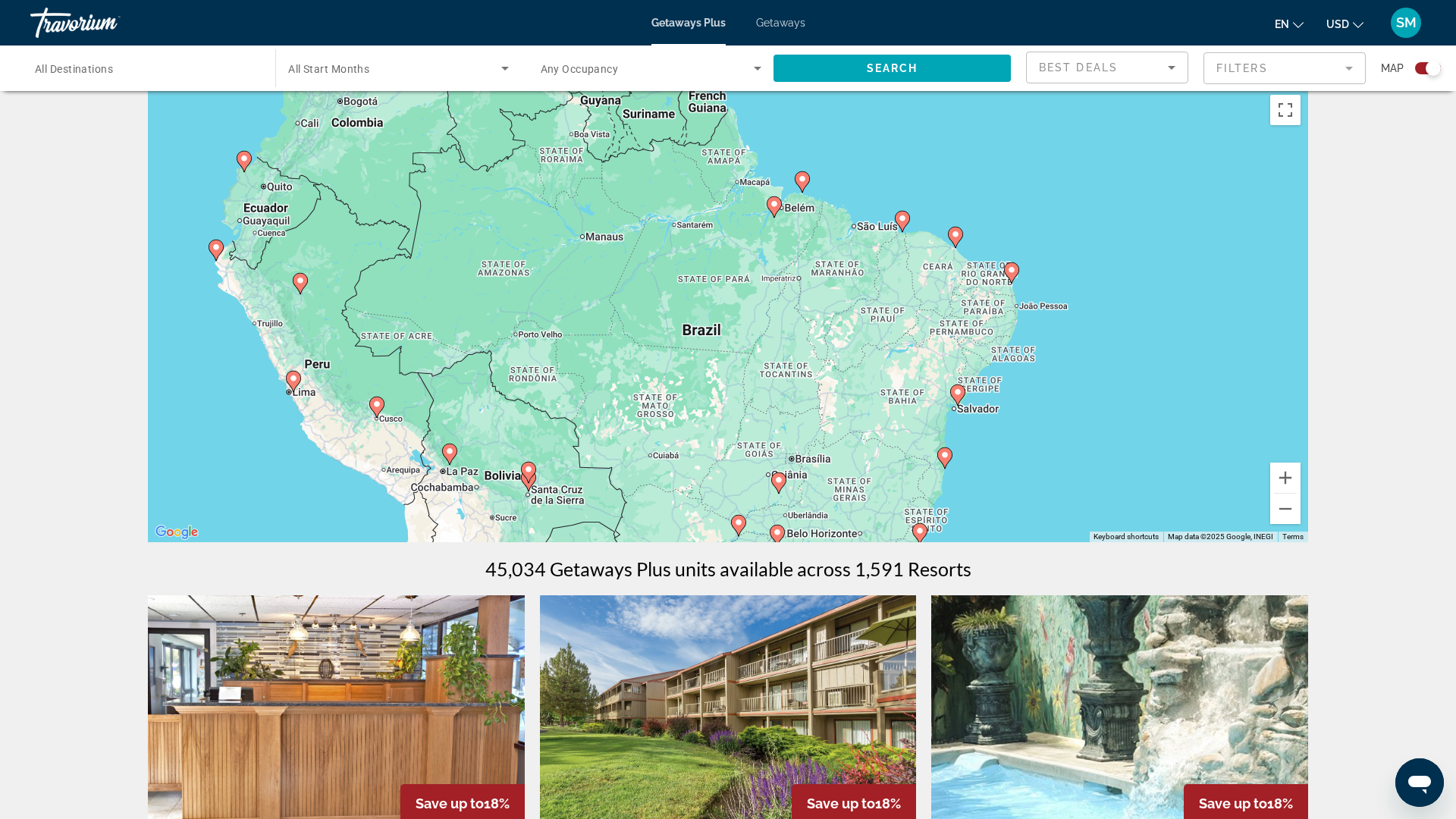
drag, startPoint x: 895, startPoint y: 314, endPoint x: 852, endPoint y: 486, distance: 177.3
click at [852, 487] on div "To activate drag with keyboard, press Alt + Enter. Once in keyboard drag state,…" at bounding box center [728, 315] width 1160 height 455
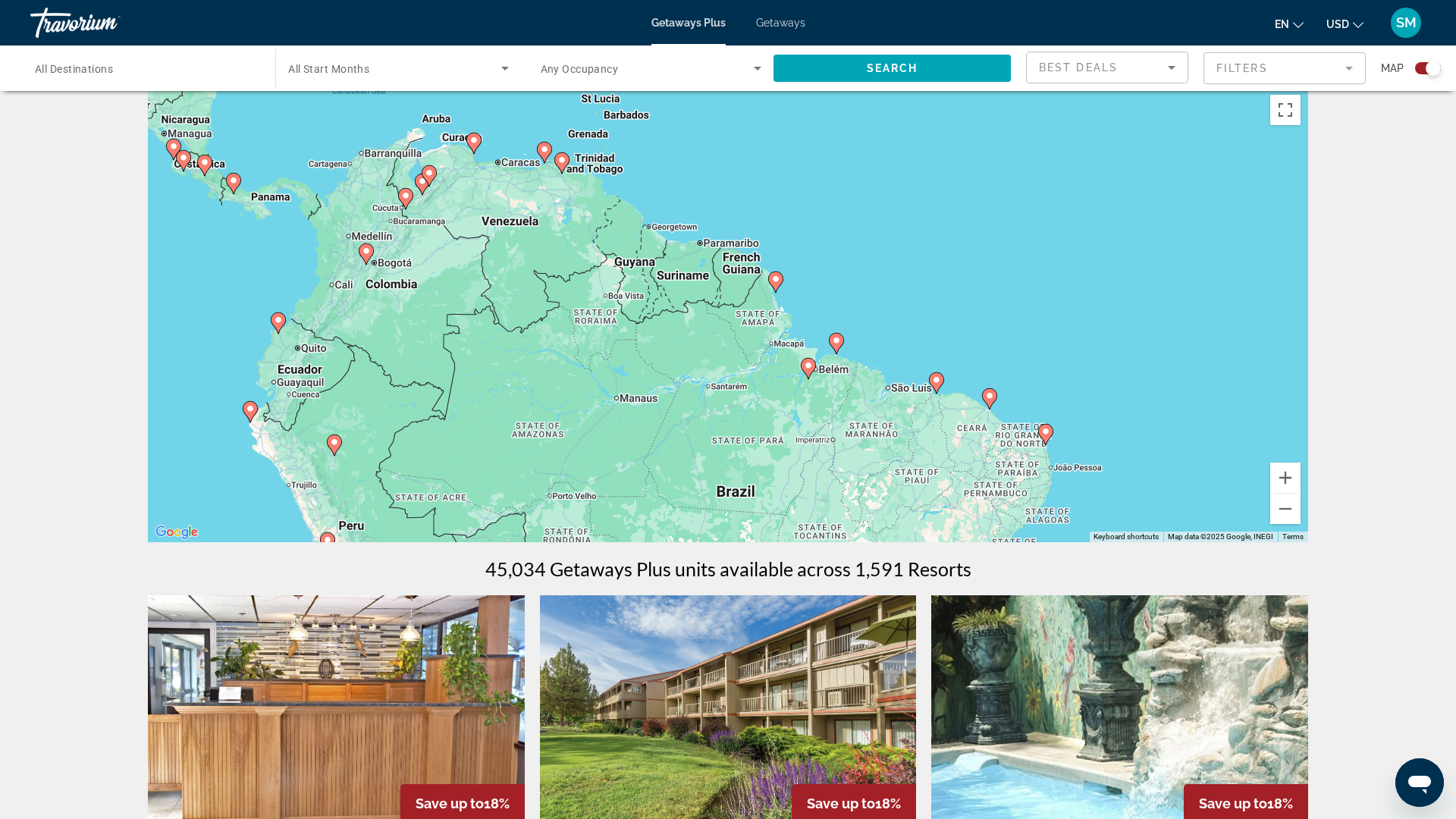
drag, startPoint x: 636, startPoint y: 258, endPoint x: 670, endPoint y: 417, distance: 162.6
click at [670, 417] on div "To activate drag with keyboard, press Alt + Enter. Once in keyboard drag state,…" at bounding box center [728, 315] width 1160 height 455
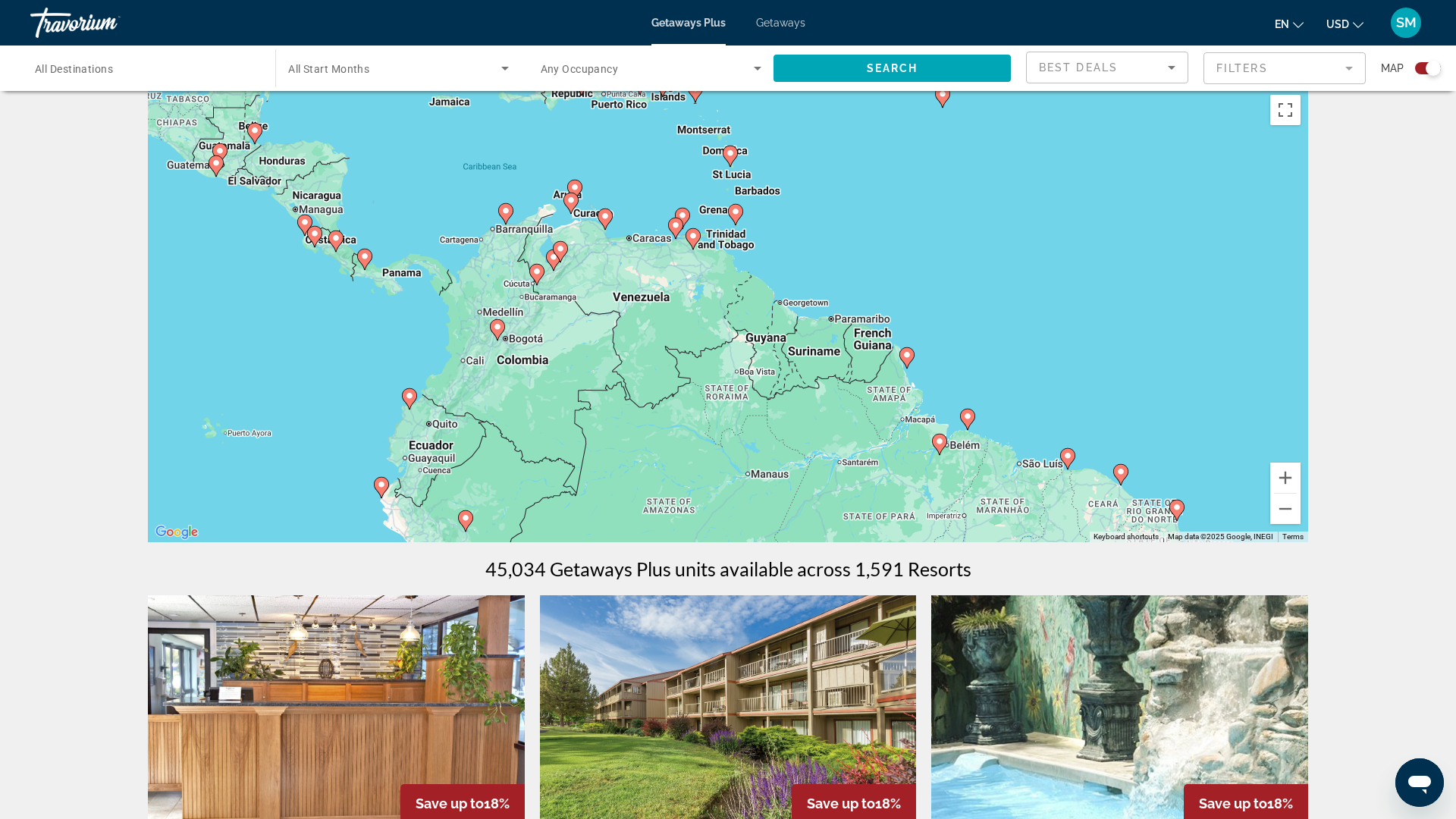
drag, startPoint x: 568, startPoint y: 303, endPoint x: 701, endPoint y: 381, distance: 154.2
click at [701, 381] on div "To activate drag with keyboard, press Alt + Enter. Once in keyboard drag state,…" at bounding box center [728, 315] width 1160 height 455
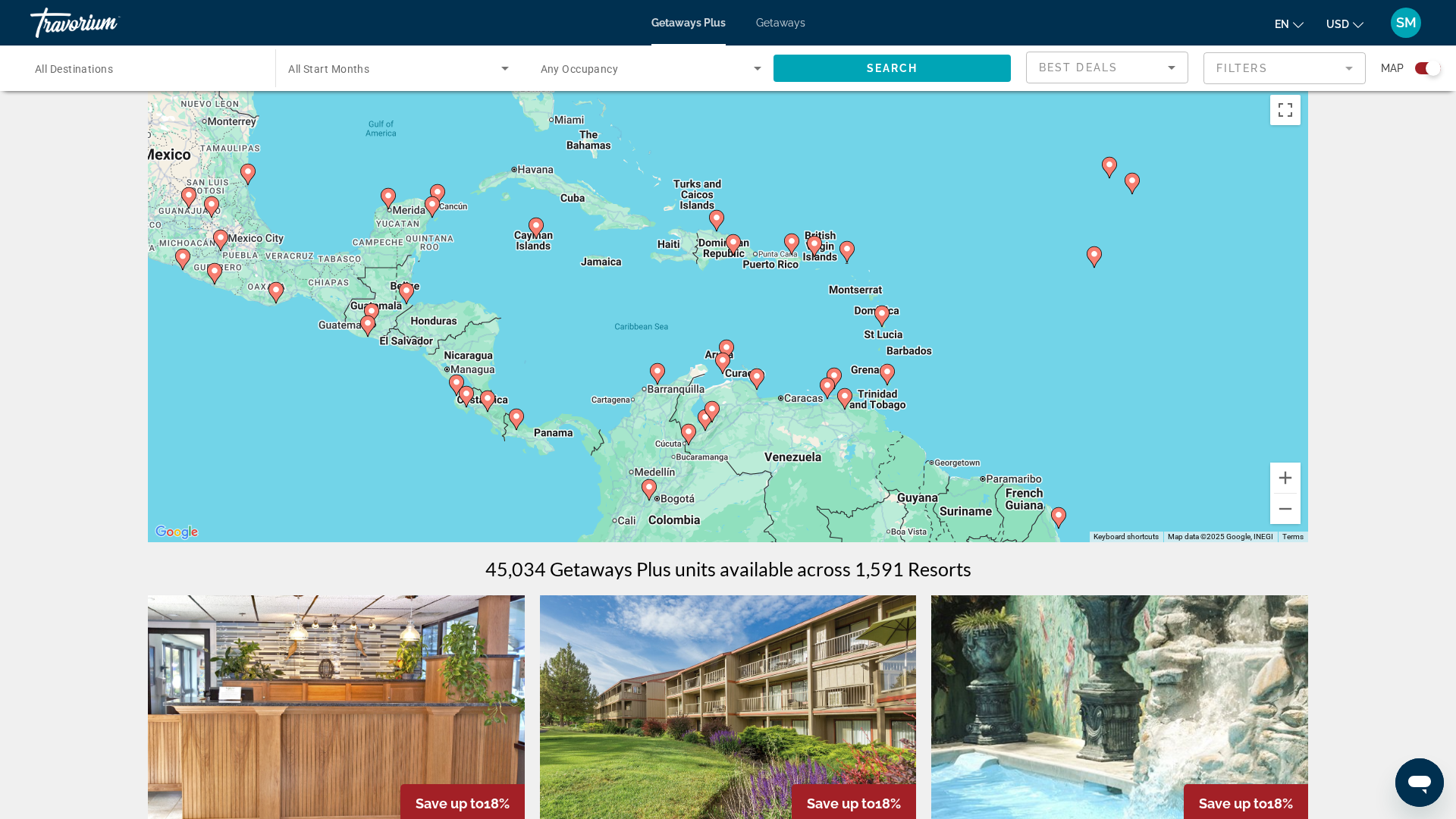
drag, startPoint x: 578, startPoint y: 270, endPoint x: 733, endPoint y: 433, distance: 224.9
click at [733, 433] on div "To activate drag with keyboard, press Alt + Enter. Once in keyboard drag state,…" at bounding box center [728, 315] width 1160 height 455
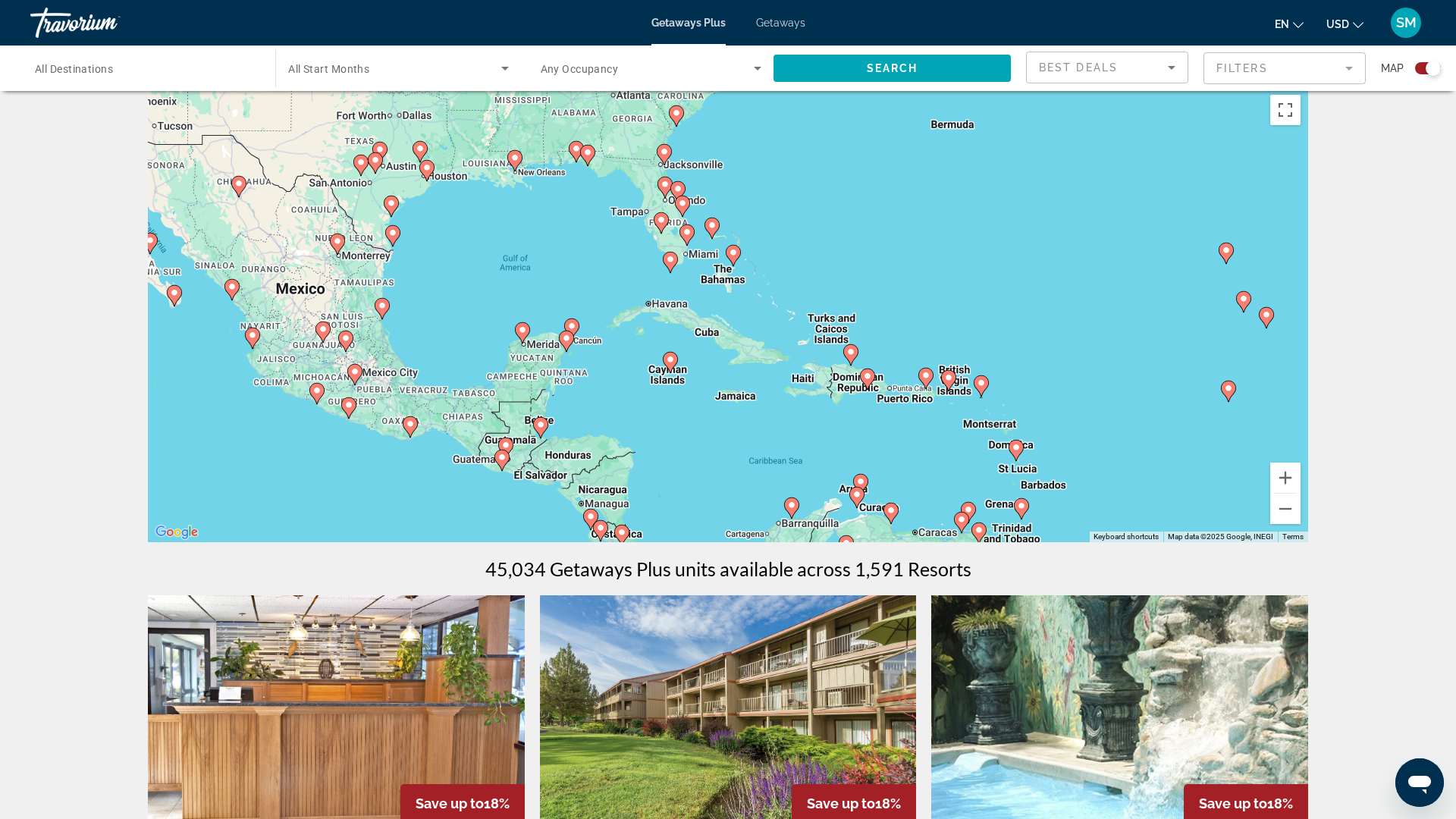
drag, startPoint x: 581, startPoint y: 312, endPoint x: 717, endPoint y: 447, distance: 191.6
click at [717, 447] on div "To activate drag with keyboard, press Alt + Enter. Once in keyboard drag state,…" at bounding box center [728, 315] width 1160 height 455
click at [729, 300] on div "To activate drag with keyboard, press Alt + Enter. Once in keyboard drag state,…" at bounding box center [728, 315] width 1160 height 455
click at [733, 257] on image "Main content" at bounding box center [733, 253] width 10 height 10
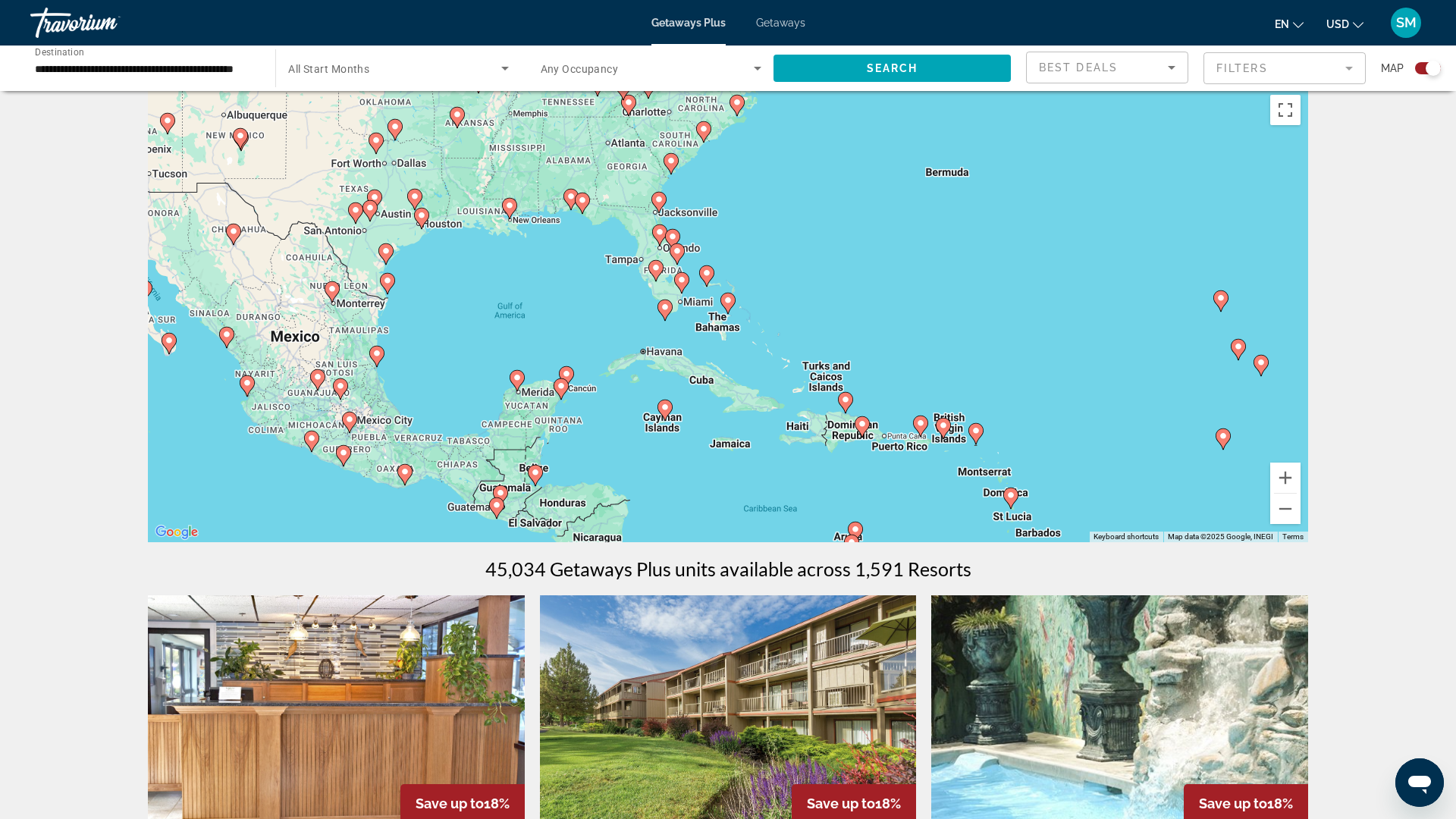
click at [729, 313] on icon "Main content" at bounding box center [728, 303] width 14 height 20
type input "**********"
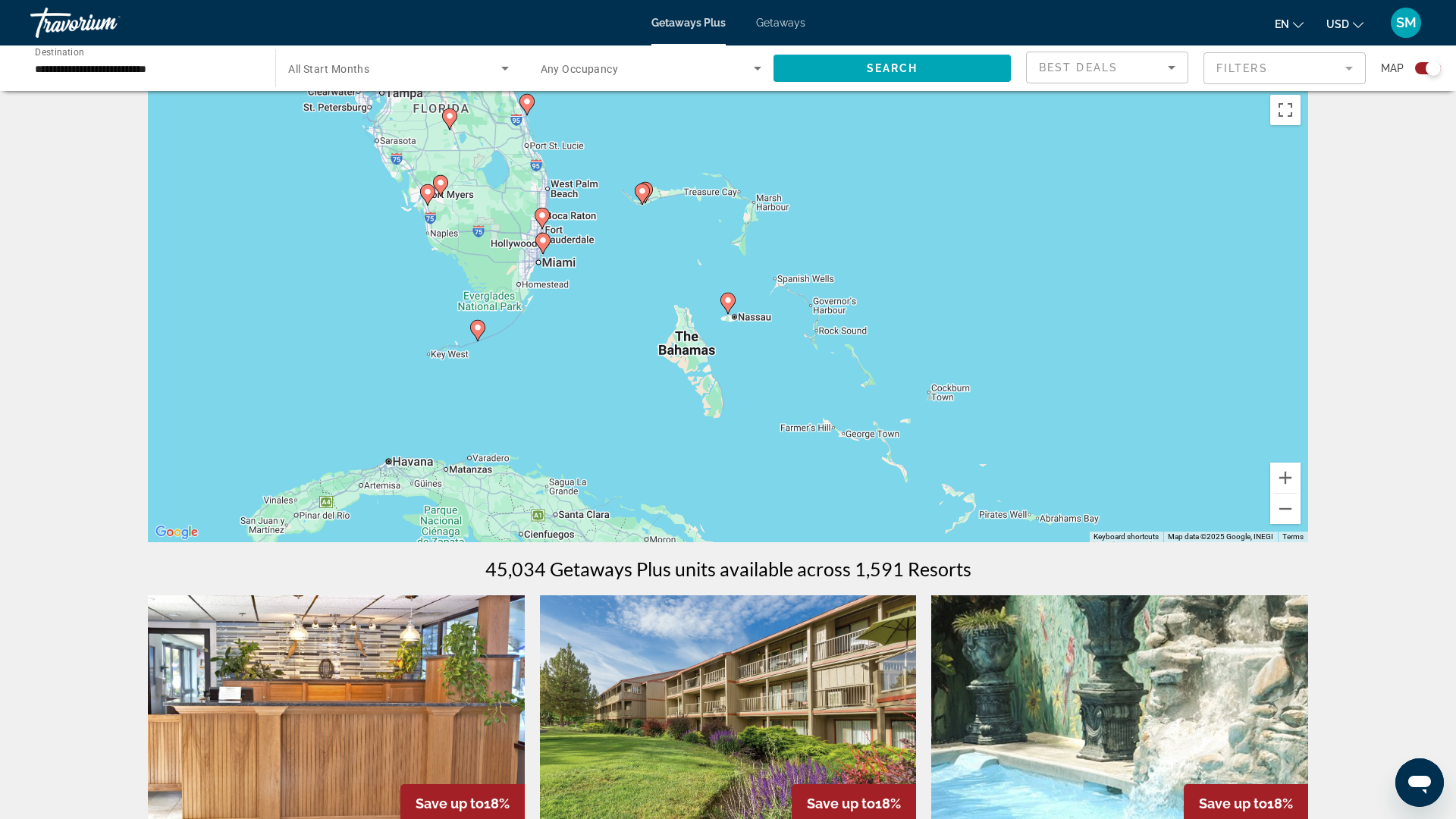
click at [728, 304] on image "Main content" at bounding box center [728, 300] width 10 height 10
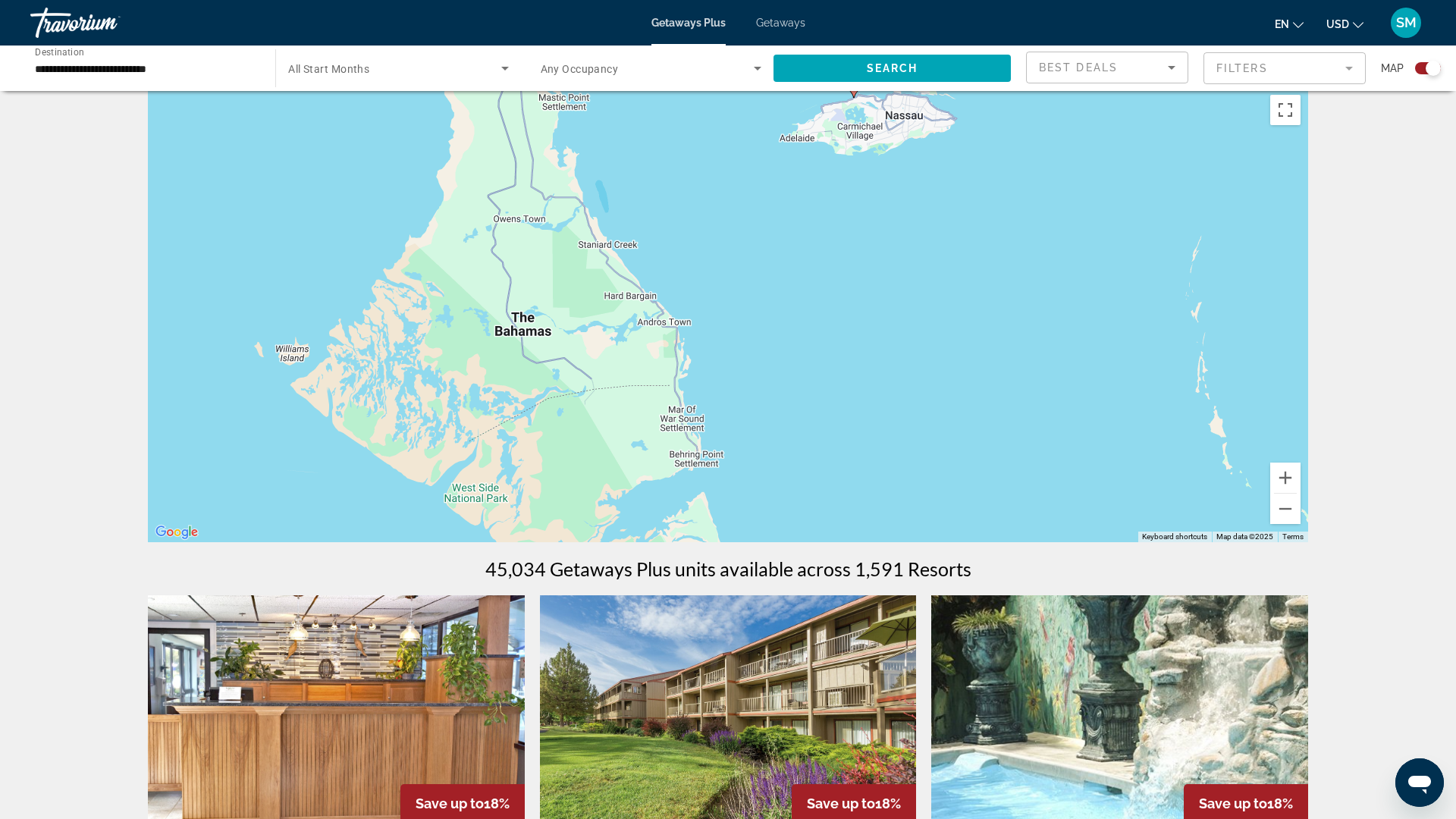
drag, startPoint x: 476, startPoint y: 502, endPoint x: 606, endPoint y: 272, distance: 264.2
click at [606, 272] on div "To activate drag with keyboard, press Alt + Enter. Once in keyboard drag state,…" at bounding box center [728, 315] width 1160 height 455
click at [523, 362] on div "To activate drag with keyboard, press Alt + Enter. Once in keyboard drag state,…" at bounding box center [728, 315] width 1160 height 455
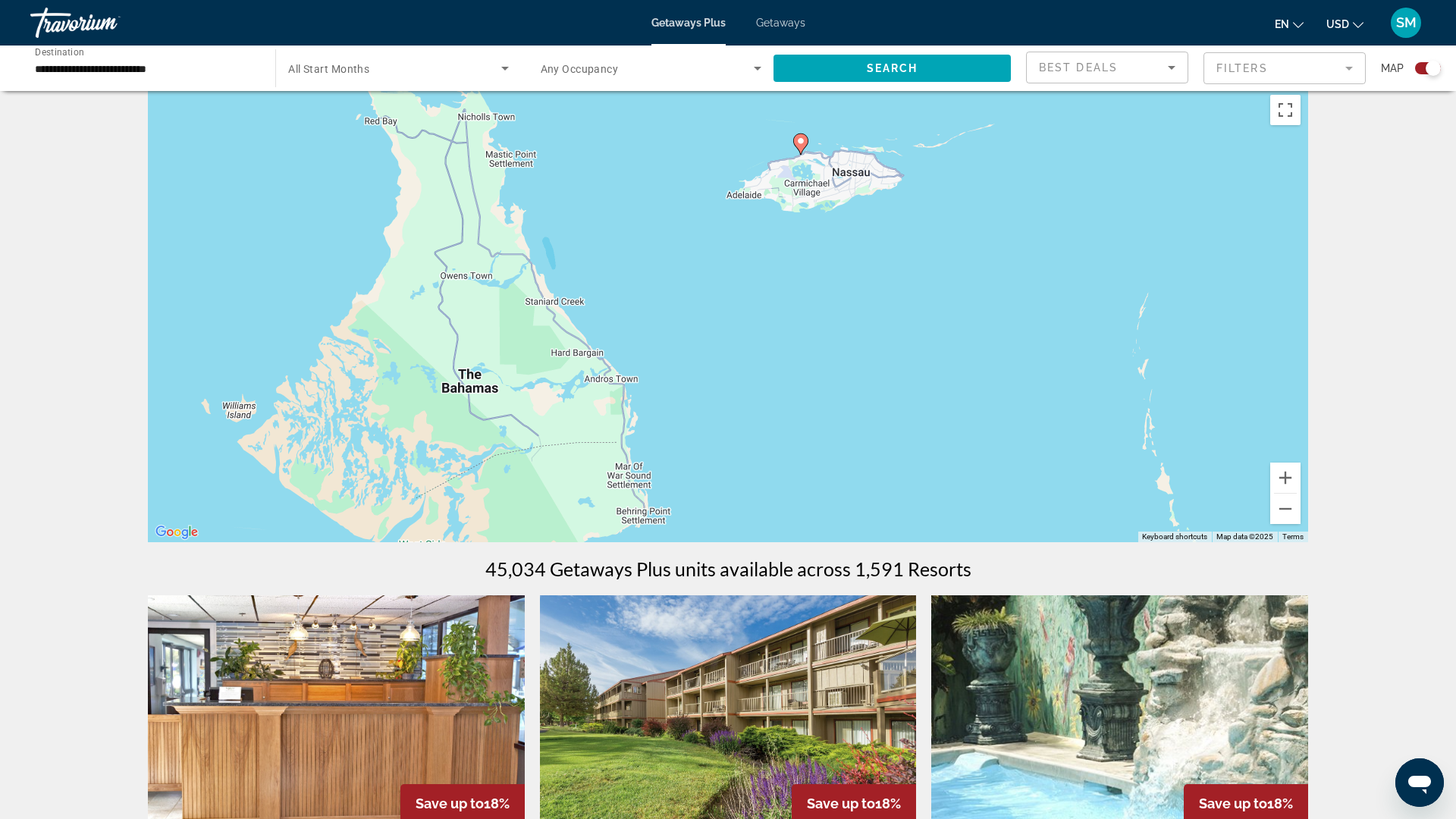
drag, startPoint x: 625, startPoint y: 332, endPoint x: 571, endPoint y: 393, distance: 81.5
click at [571, 393] on div "To activate drag with keyboard, press Alt + Enter. Once in keyboard drag state,…" at bounding box center [728, 315] width 1160 height 455
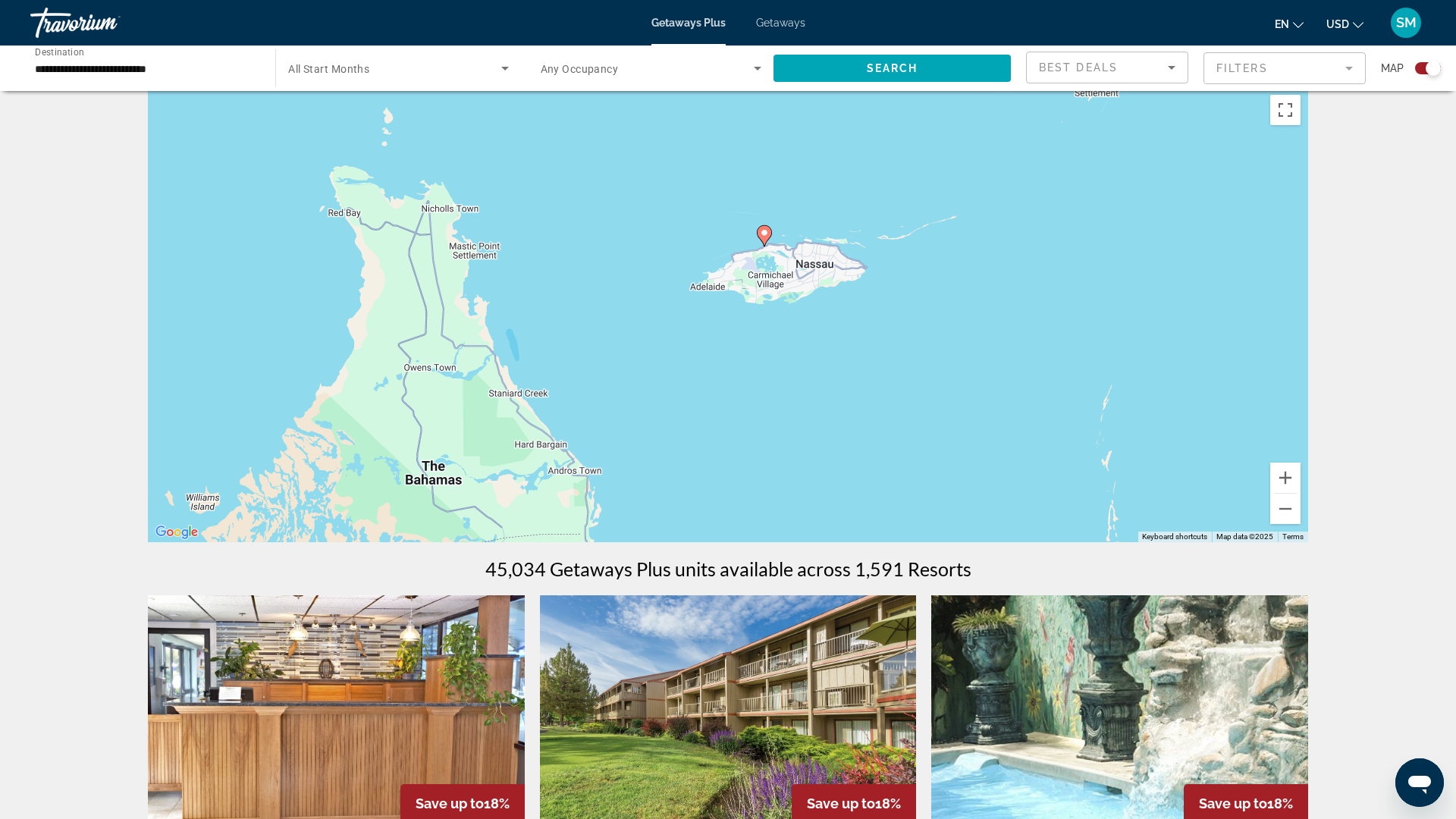
drag, startPoint x: 833, startPoint y: 208, endPoint x: 795, endPoint y: 303, distance: 102.3
click at [795, 304] on div "To activate drag with keyboard, press Alt + Enter. Once in keyboard drag state,…" at bounding box center [728, 315] width 1160 height 455
click at [1300, 524] on button "Zoom out" at bounding box center [1285, 509] width 30 height 30
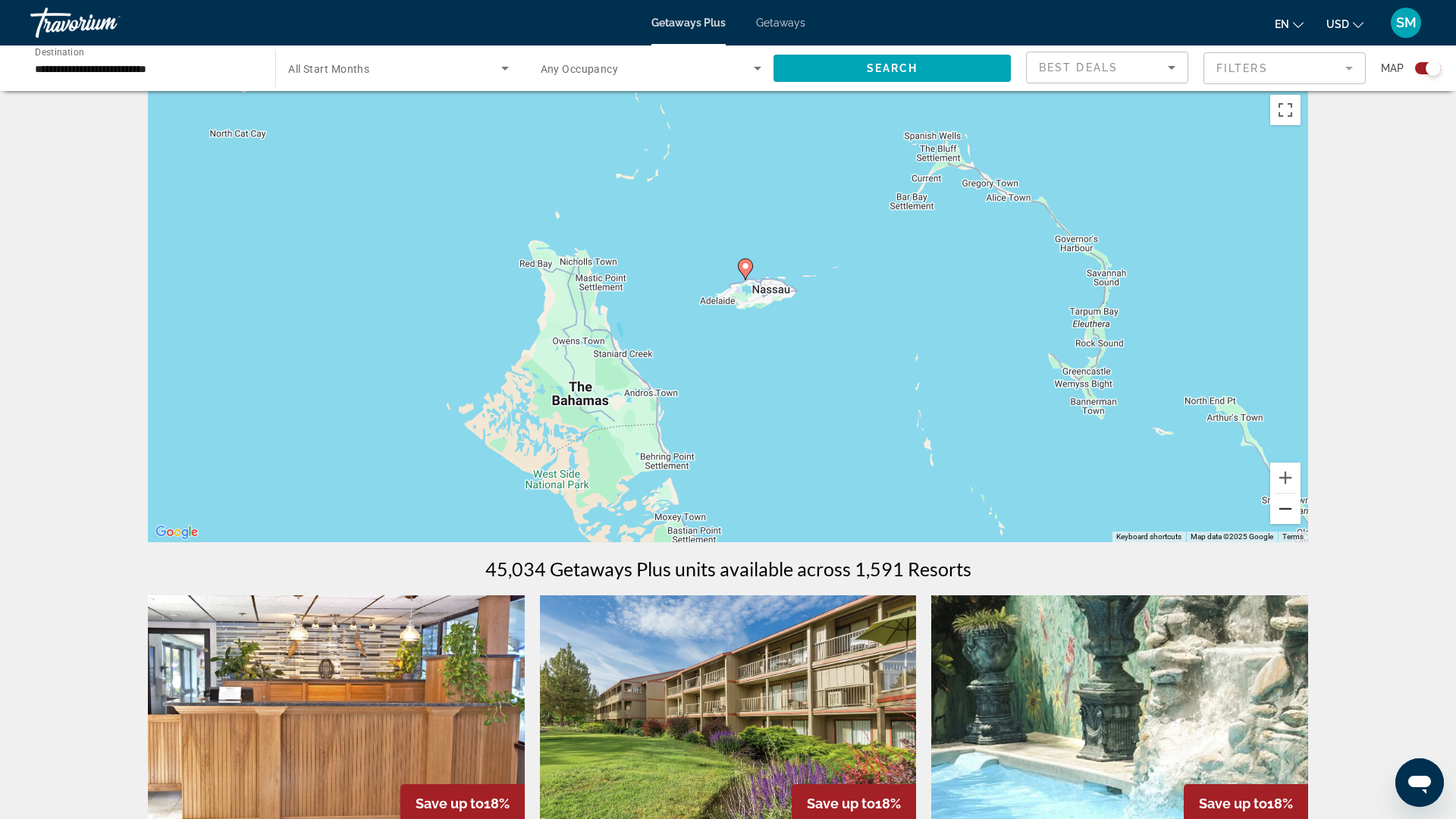
click at [1300, 524] on button "Zoom out" at bounding box center [1285, 509] width 30 height 30
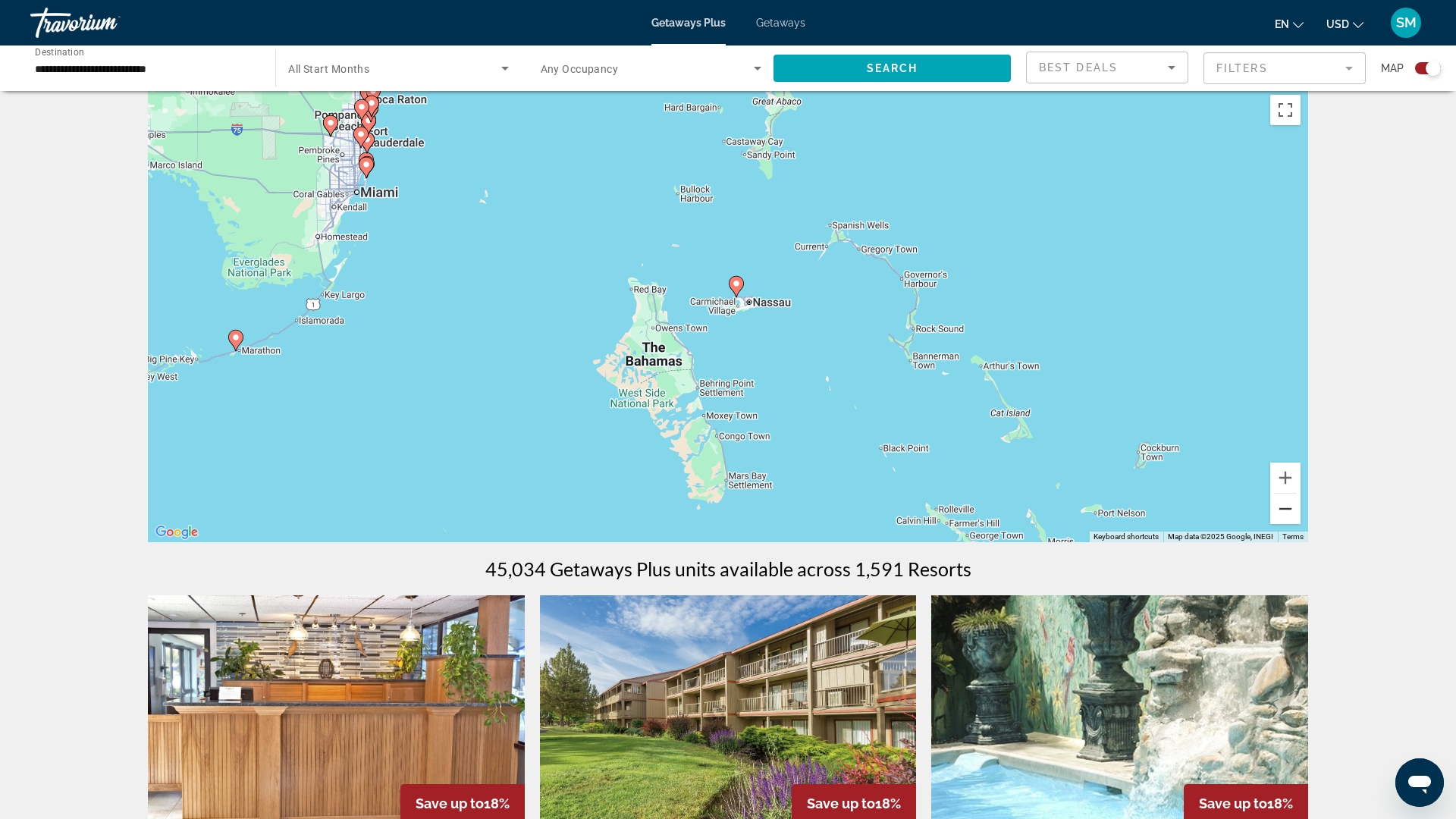
click at [1300, 524] on button "Zoom out" at bounding box center [1285, 509] width 30 height 30
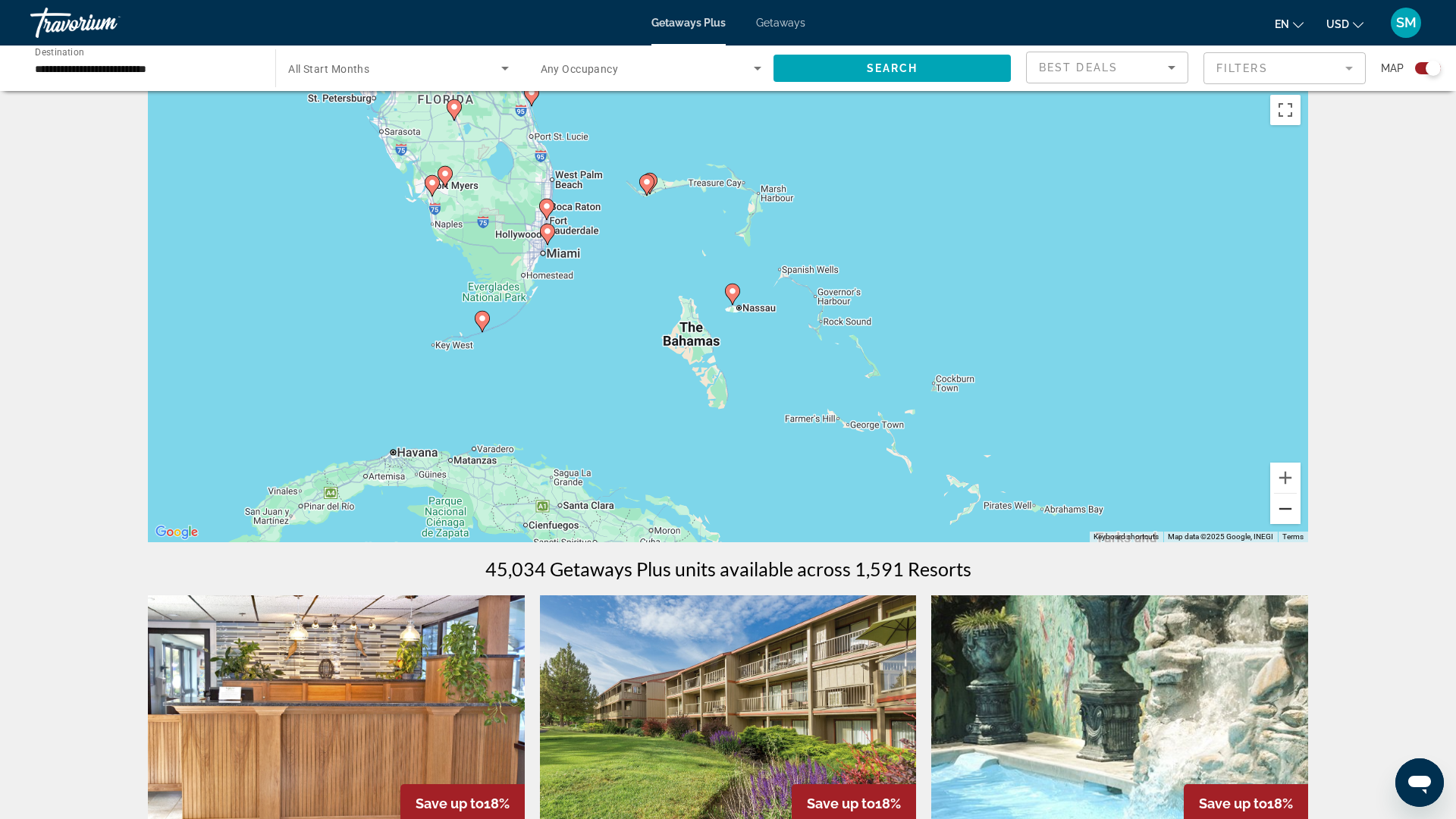
click at [1300, 524] on button "Zoom out" at bounding box center [1285, 509] width 30 height 30
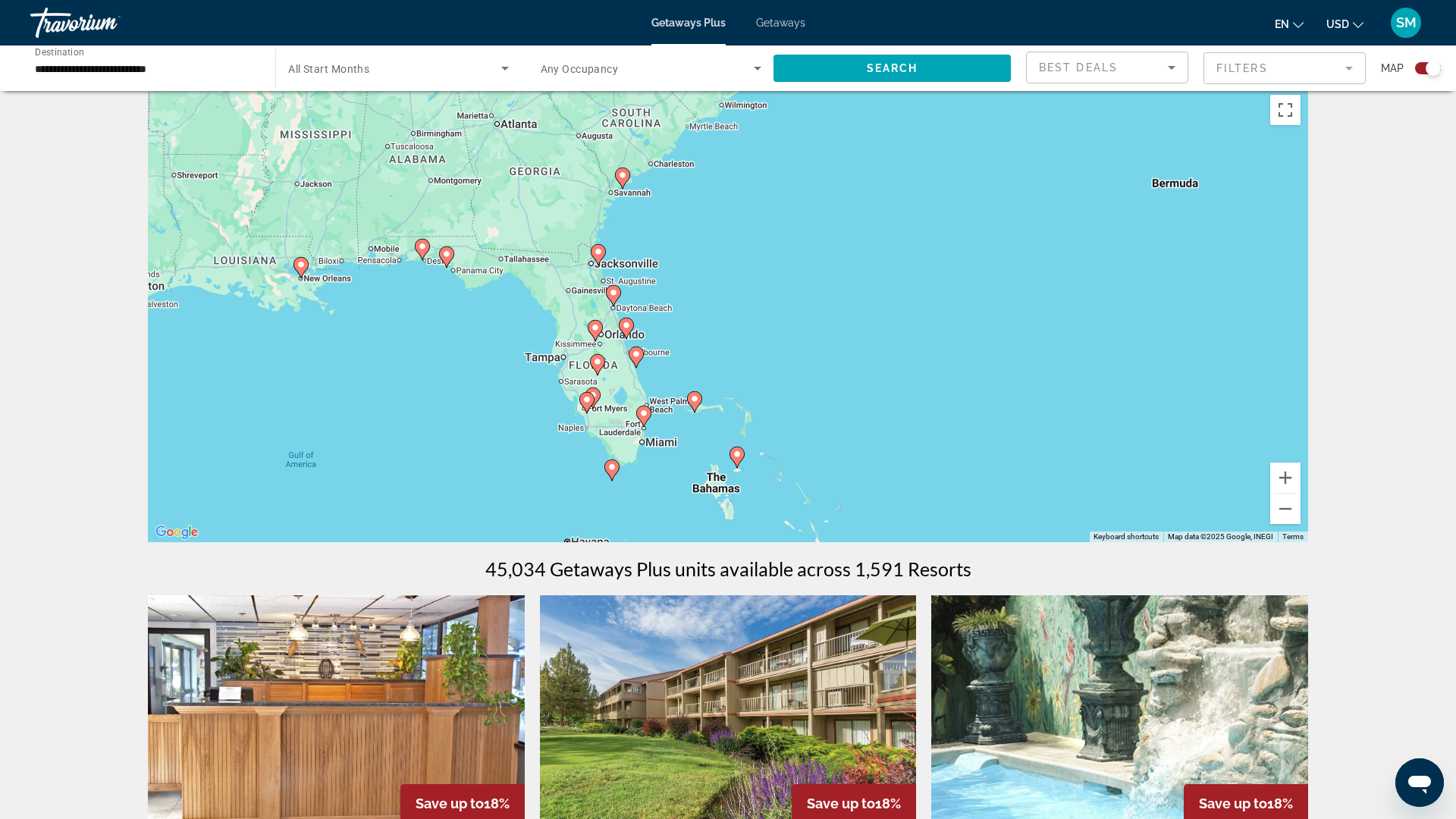
drag, startPoint x: 1038, startPoint y: 346, endPoint x: 1045, endPoint y: 510, distance: 164.1
click at [1045, 511] on div "To activate drag with keyboard, press Alt + Enter. Once in keyboard drag state,…" at bounding box center [728, 315] width 1160 height 455
click at [1300, 524] on button "Zoom out" at bounding box center [1285, 509] width 30 height 30
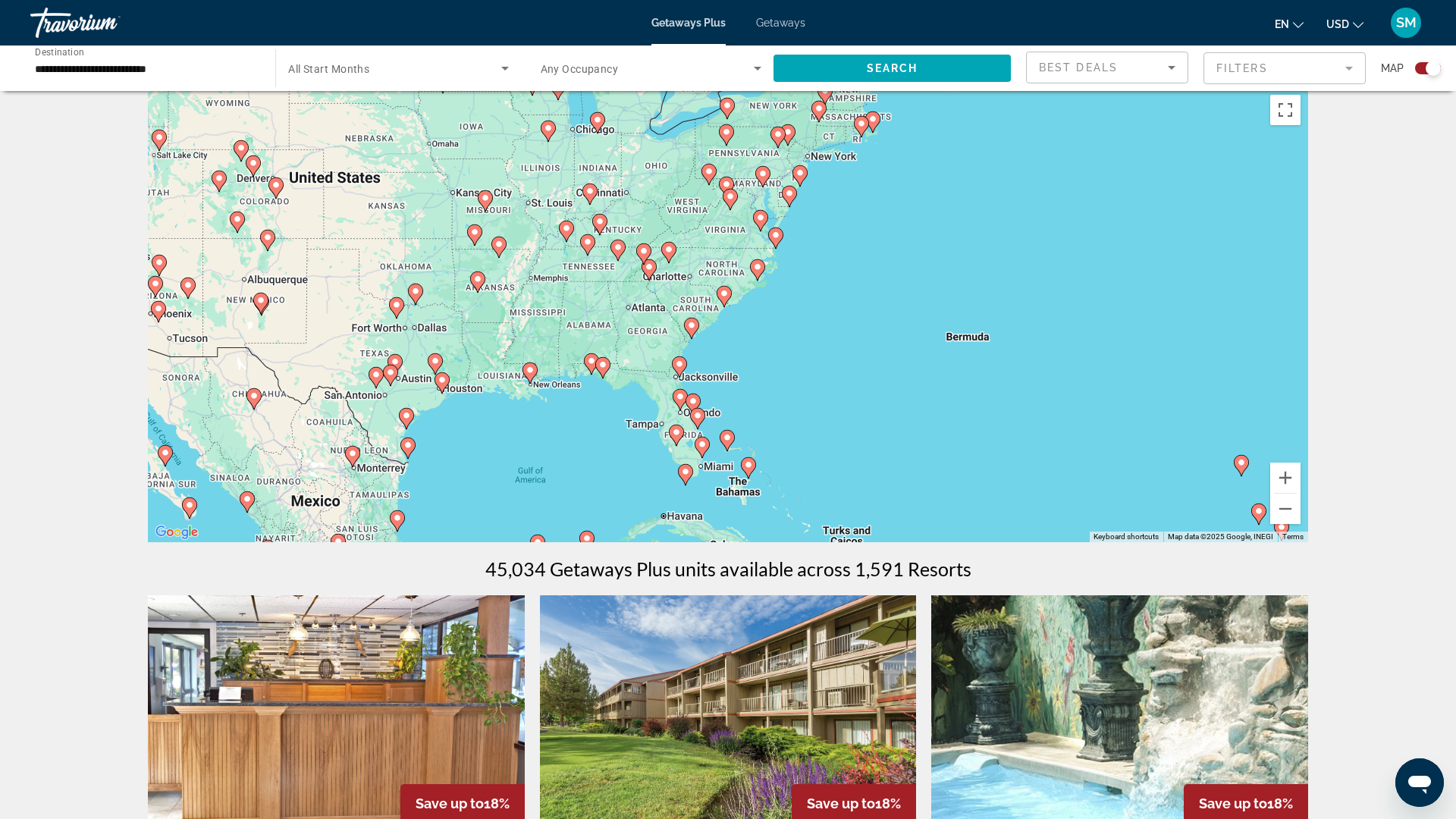
drag, startPoint x: 1008, startPoint y: 362, endPoint x: 1023, endPoint y: 455, distance: 94.2
click at [1023, 455] on div "To activate drag with keyboard, press Alt + Enter. Once in keyboard drag state,…" at bounding box center [728, 315] width 1160 height 455
click at [152, 78] on input "**********" at bounding box center [144, 68] width 221 height 18
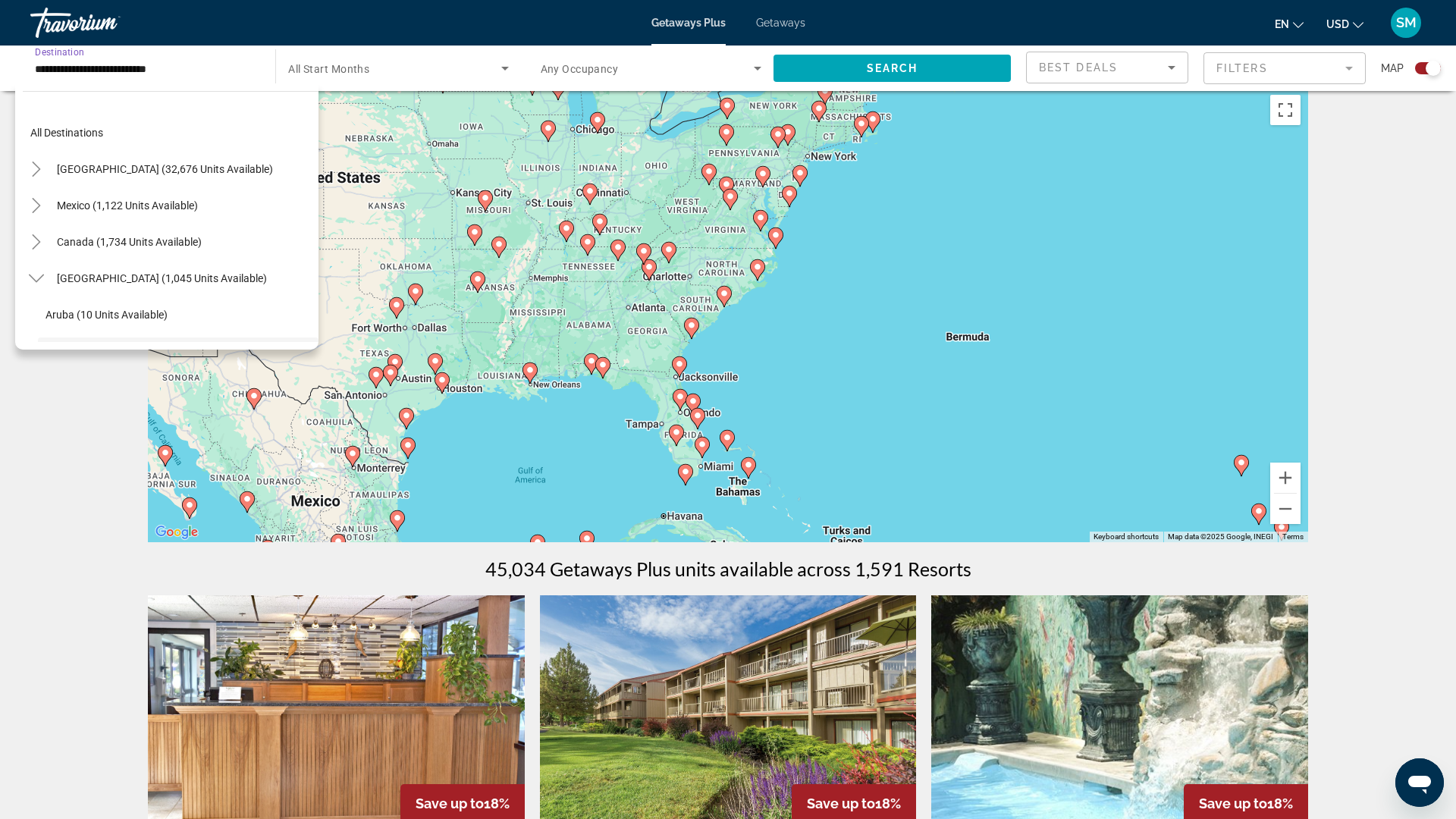
scroll to position [105, 0]
click at [152, 78] on input "**********" at bounding box center [144, 68] width 221 height 18
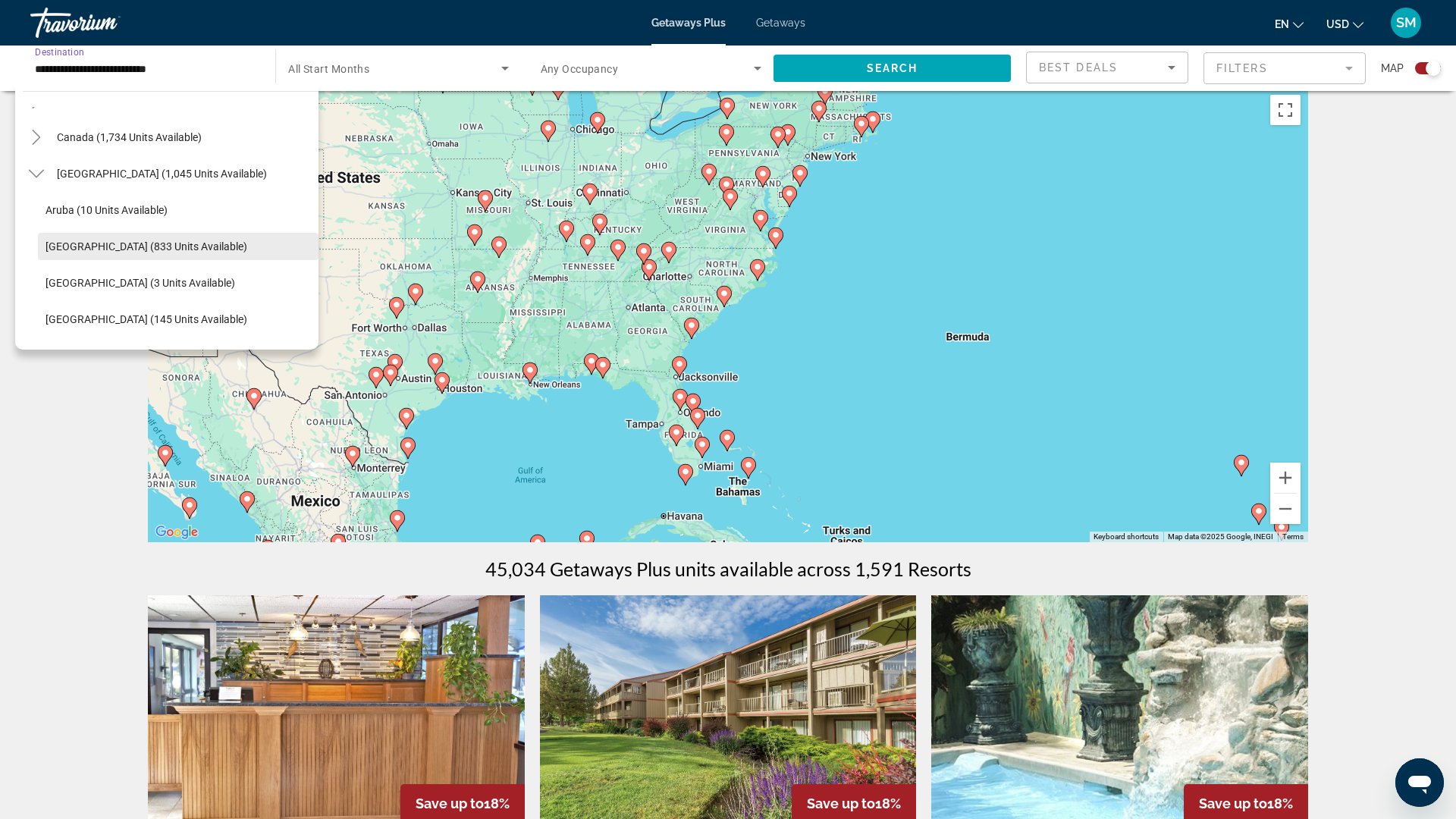
click at [134, 253] on span "[GEOGRAPHIC_DATA] (833 units available)" at bounding box center [146, 246] width 202 height 12
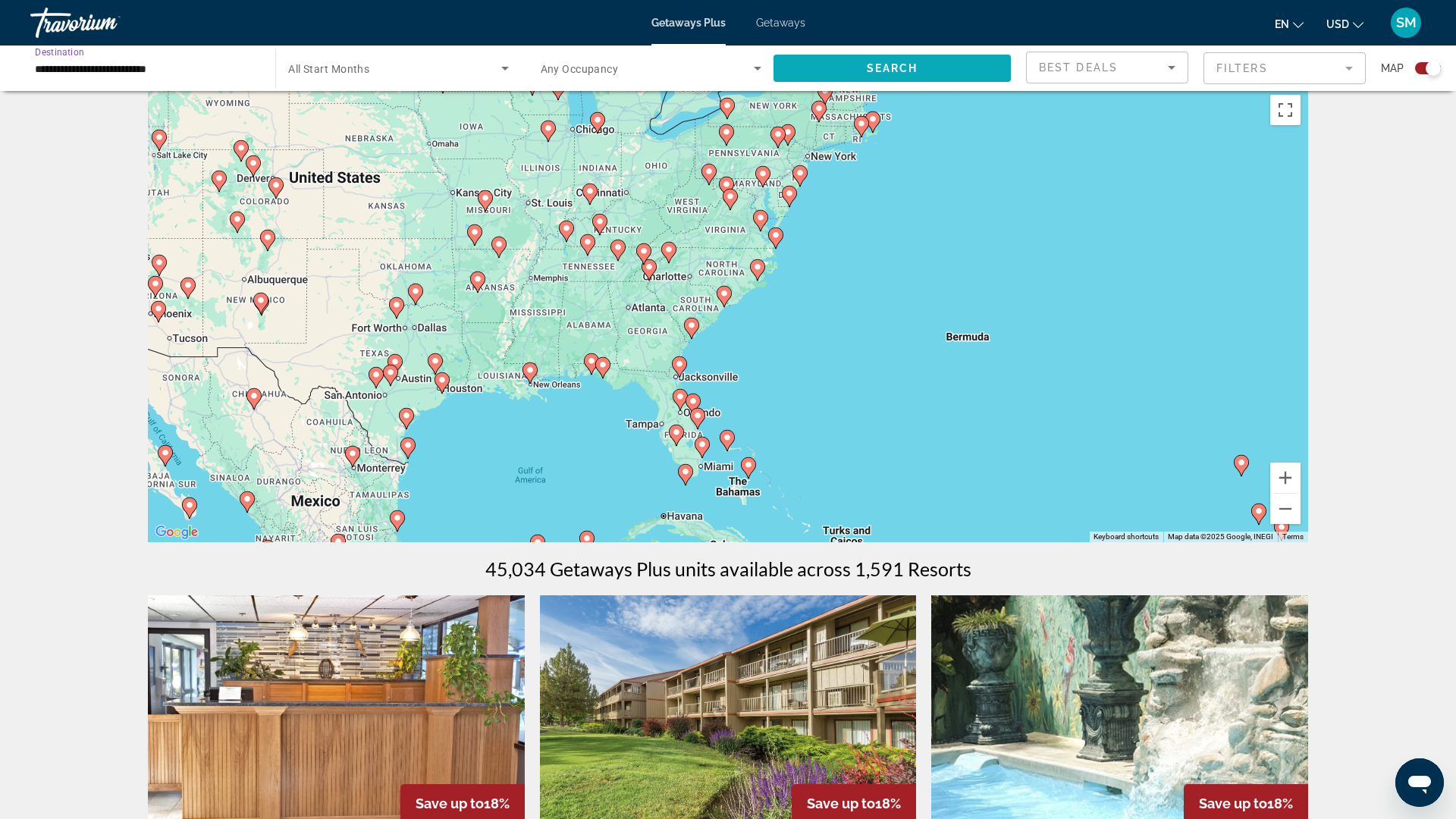
click at [882, 74] on span "Search" at bounding box center [893, 68] width 52 height 12
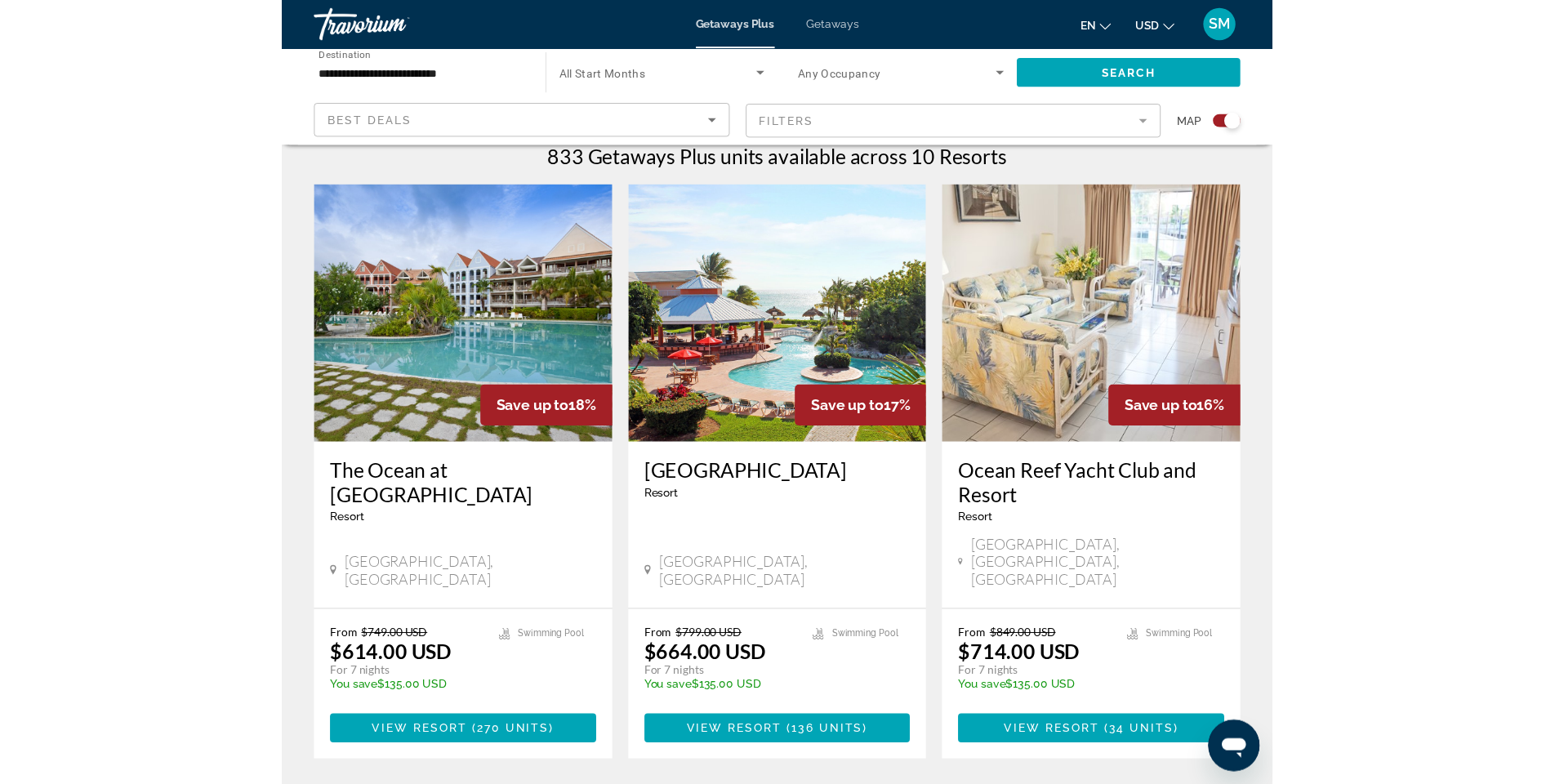
scroll to position [520, 0]
